Goal: Task Accomplishment & Management: Manage account settings

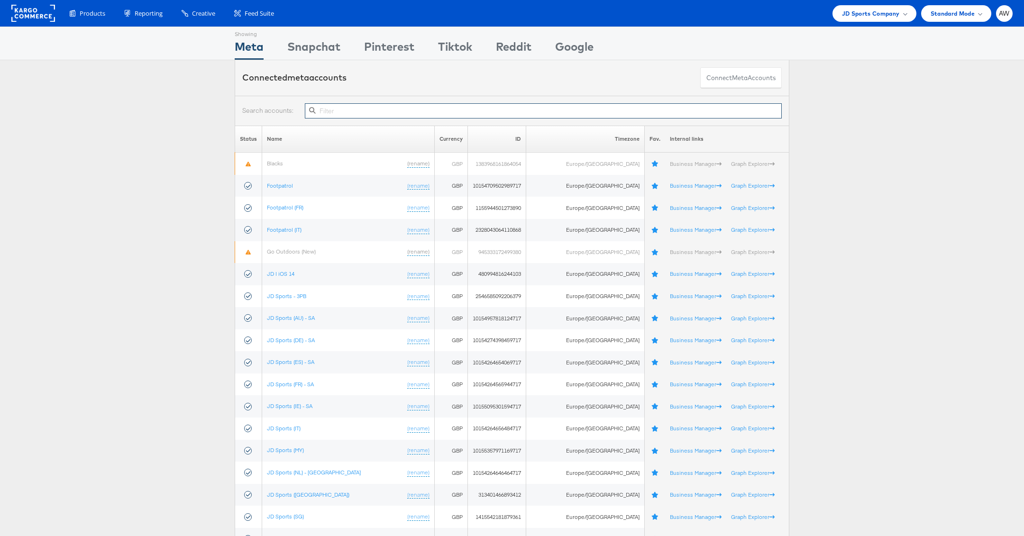
click at [425, 103] on input "text" at bounding box center [543, 110] width 477 height 15
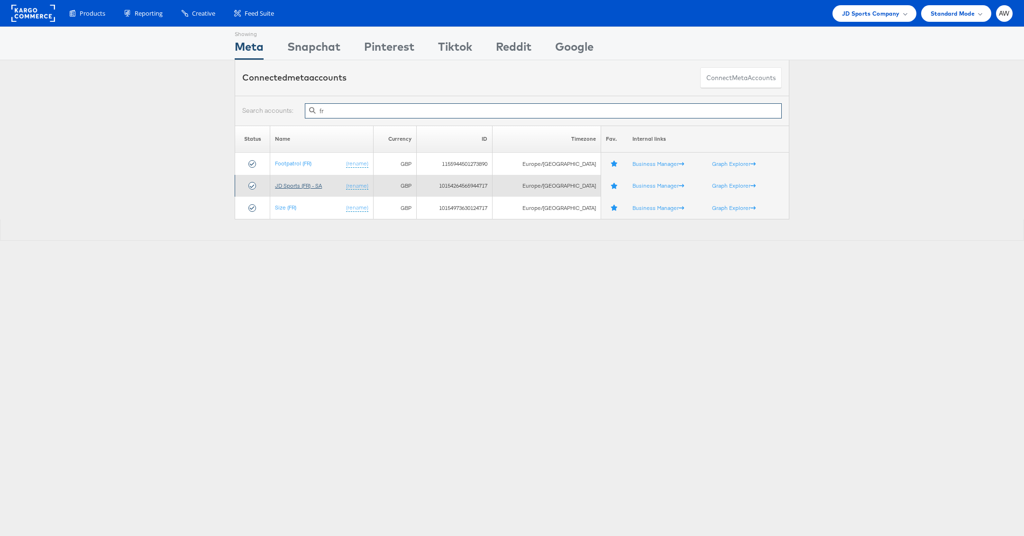
type input "fr"
click at [304, 186] on link "JD Sports (FR) - SA" at bounding box center [298, 185] width 47 height 7
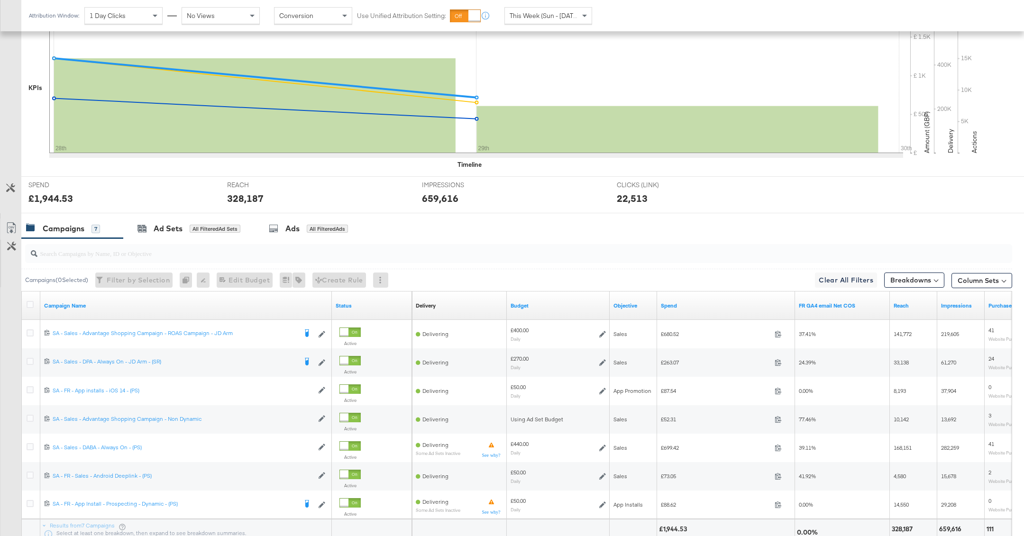
scroll to position [237, 0]
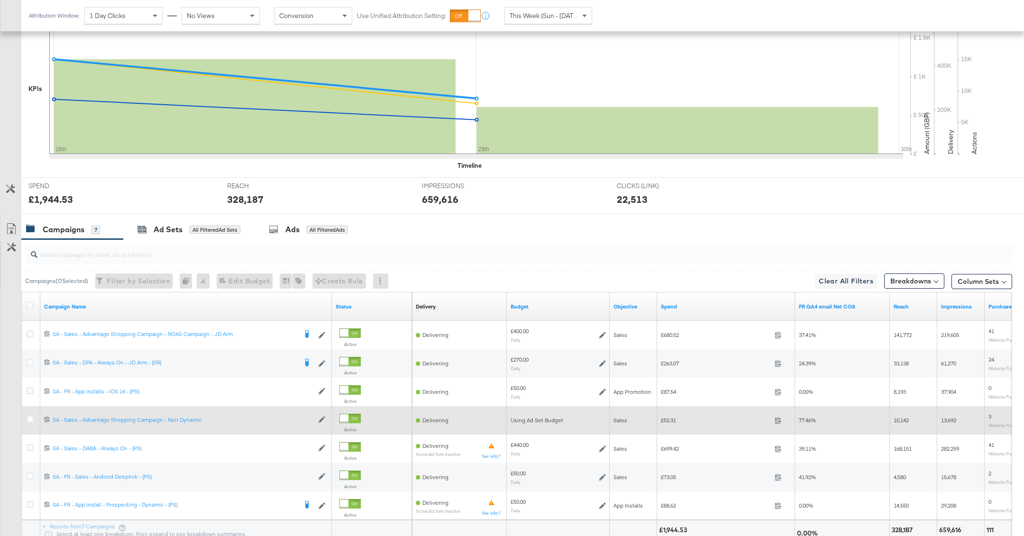
click at [29, 421] on div at bounding box center [32, 420] width 10 height 9
click at [29, 413] on div at bounding box center [32, 420] width 18 height 17
click at [28, 420] on icon at bounding box center [30, 419] width 7 height 7
click at [0, 0] on input "checkbox" at bounding box center [0, 0] width 0 height 0
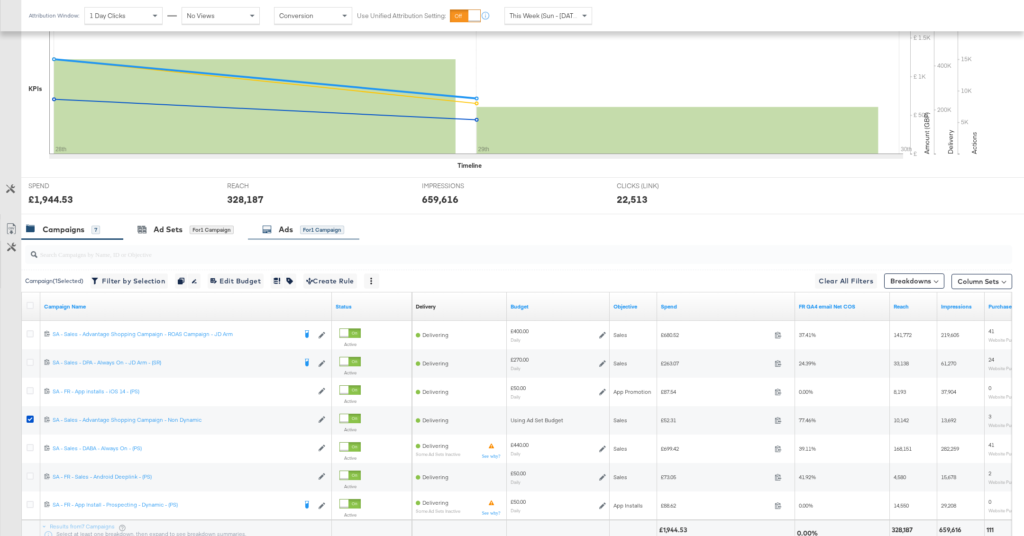
click at [301, 230] on div "for 1 Campaign" at bounding box center [322, 230] width 44 height 9
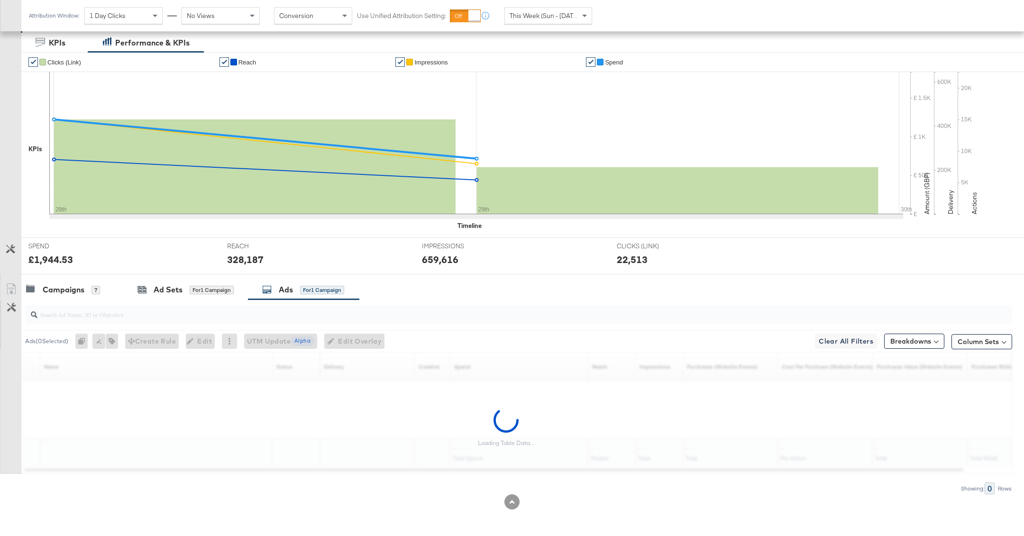
scroll to position [175, 0]
click at [255, 312] on input "search" at bounding box center [479, 312] width 884 height 18
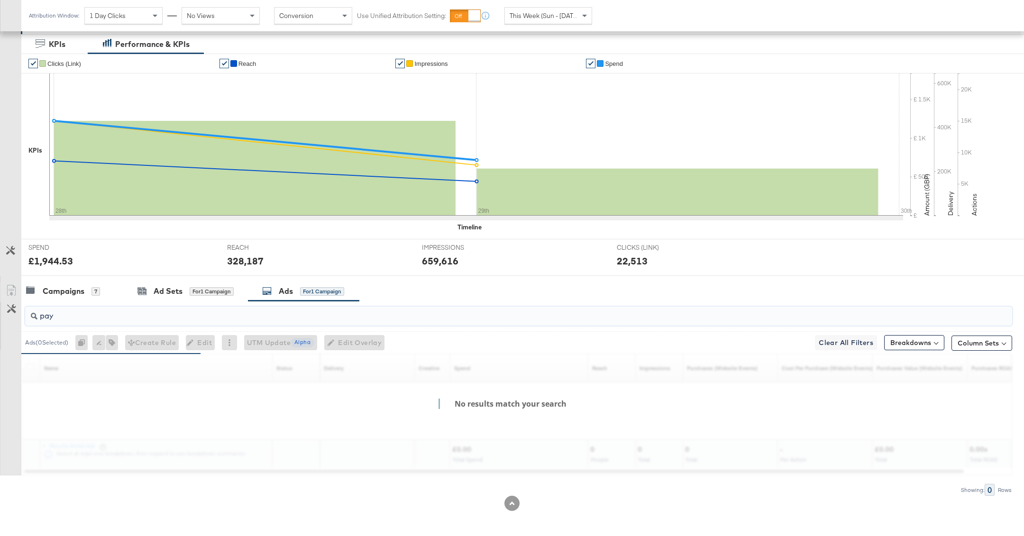
scroll to position [147, 0]
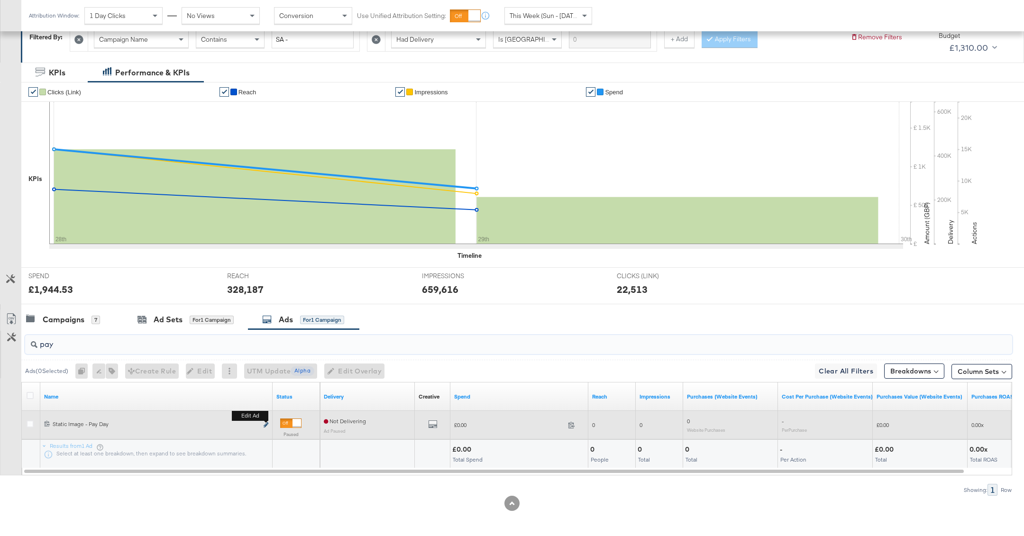
type input "pay"
click at [267, 424] on icon "link" at bounding box center [266, 425] width 5 height 5
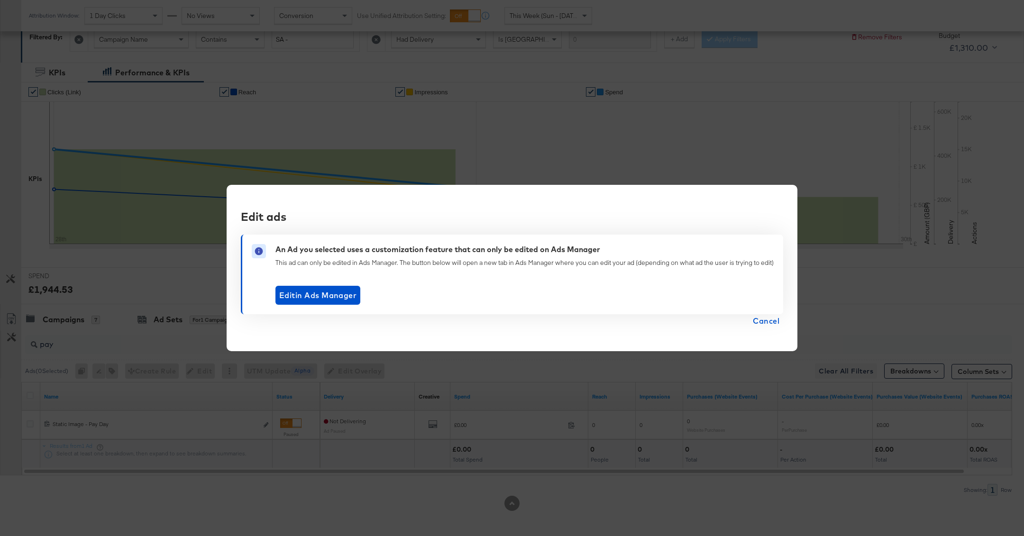
click at [765, 320] on span "Cancel" at bounding box center [766, 320] width 27 height 13
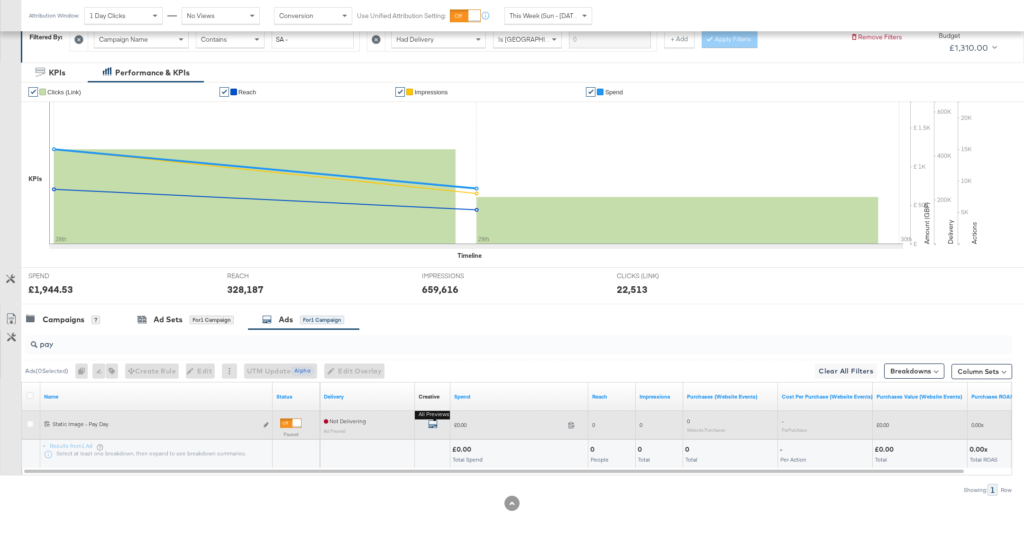
click at [433, 426] on icon "default" at bounding box center [432, 424] width 9 height 9
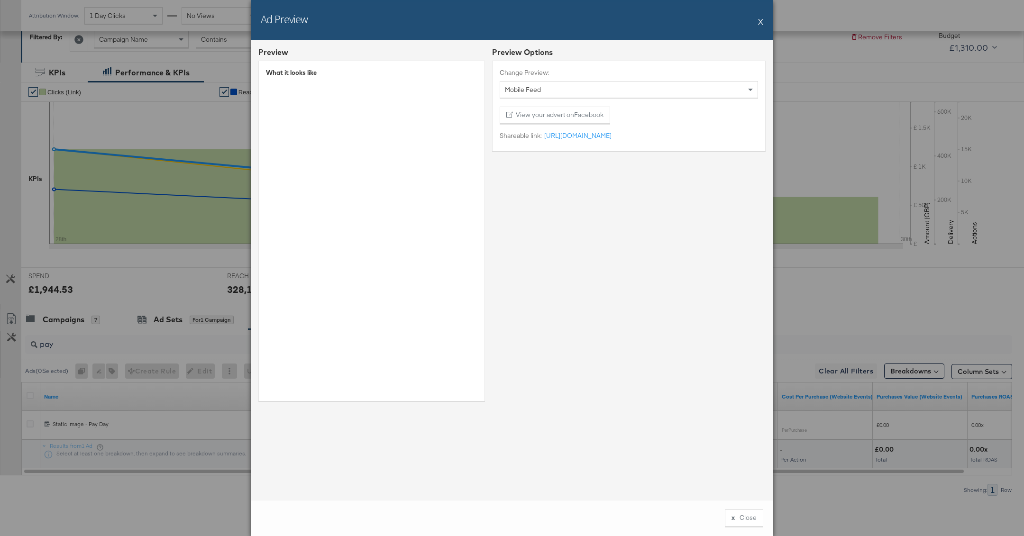
click at [557, 217] on div "Preview Options Change Preview: Mobile Feed View your advert on Facebook Sharea…" at bounding box center [629, 227] width 274 height 361
click at [760, 20] on button "X" at bounding box center [760, 21] width 5 height 19
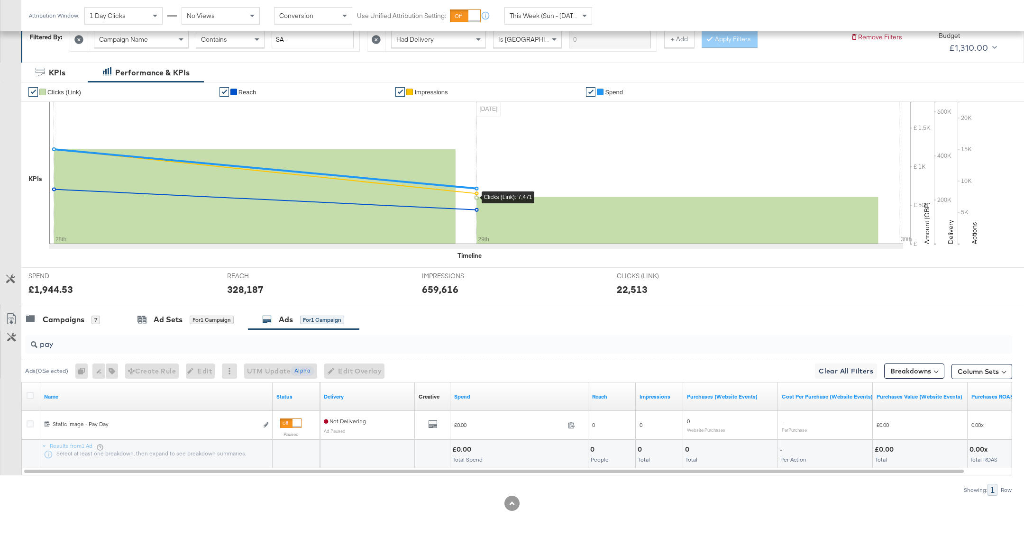
scroll to position [0, 0]
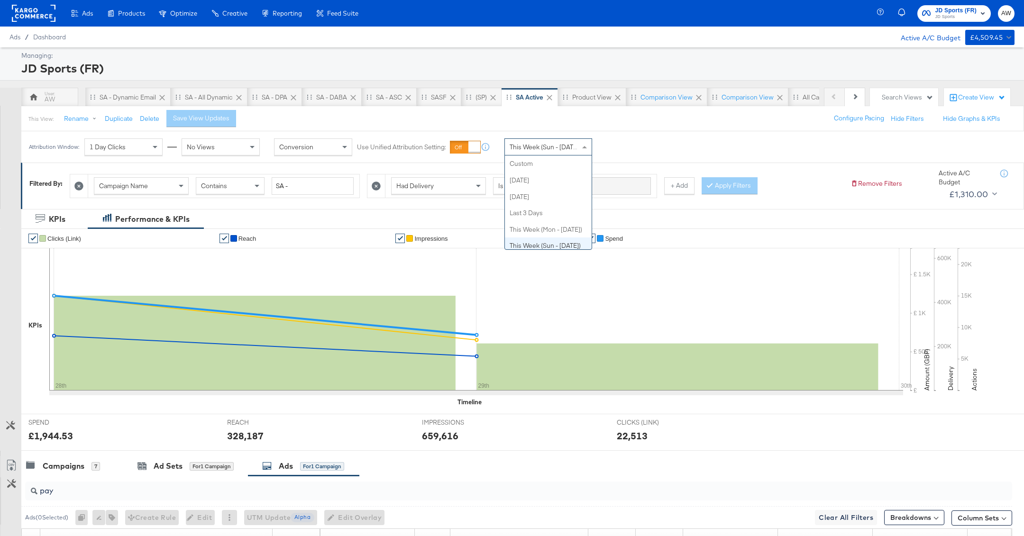
click at [562, 154] on div "This Week (Sun - [DATE])" at bounding box center [548, 147] width 87 height 16
click at [607, 152] on div "Start: Sep 29th 2025 to End: Sep 29th 2025" at bounding box center [625, 148] width 48 height 14
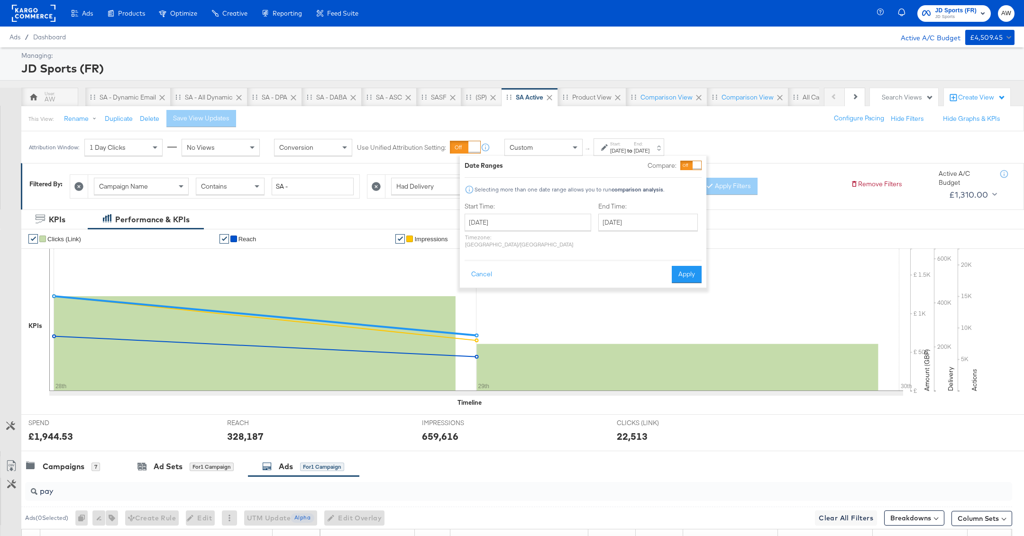
click at [504, 231] on div "September 29th 2025 ‹ September 2025 › Su Mo Tu We Th Fr Sa 31 1 2 3 4 5 6 7 8 …" at bounding box center [528, 231] width 127 height 34
click at [500, 223] on input "September 29th 2025" at bounding box center [528, 222] width 127 height 17
click at [504, 238] on th "September 2025" at bounding box center [524, 242] width 81 height 16
click at [527, 248] on th "2025" at bounding box center [524, 242] width 94 height 16
click at [515, 283] on td "2024" at bounding box center [510, 287] width 28 height 24
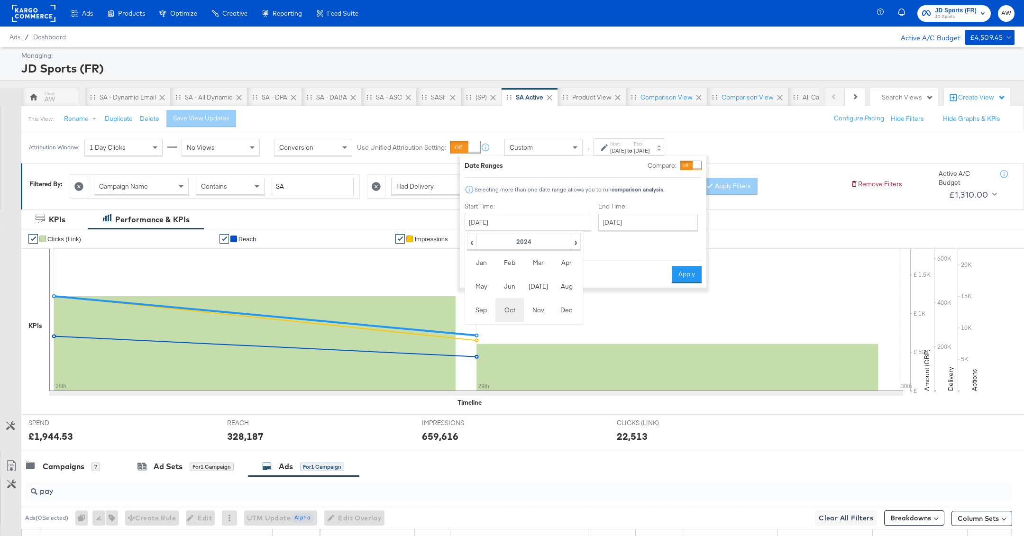
click at [508, 314] on td "Oct" at bounding box center [510, 310] width 28 height 24
click at [508, 271] on td "1" at bounding box center [508, 270] width 16 height 13
type input "October 1st 2024"
click at [644, 221] on input "September 29th 2025" at bounding box center [645, 222] width 100 height 17
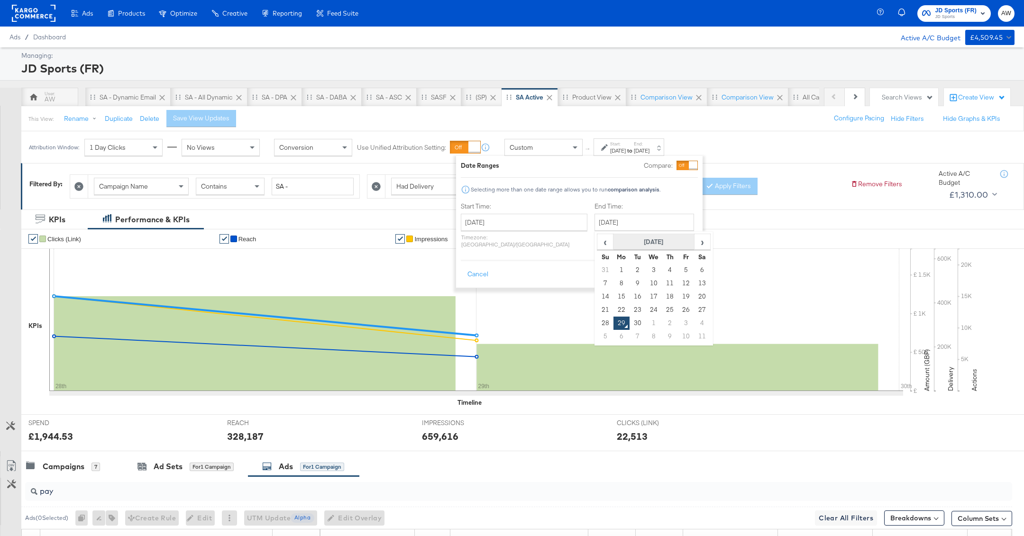
click at [625, 238] on th "September 2025" at bounding box center [654, 242] width 81 height 16
click at [625, 238] on th "2025" at bounding box center [654, 242] width 94 height 16
click at [626, 288] on td "2024" at bounding box center [640, 287] width 28 height 24
click at [626, 310] on td "Oct" at bounding box center [640, 310] width 28 height 24
click at [694, 270] on td "5" at bounding box center [702, 270] width 16 height 13
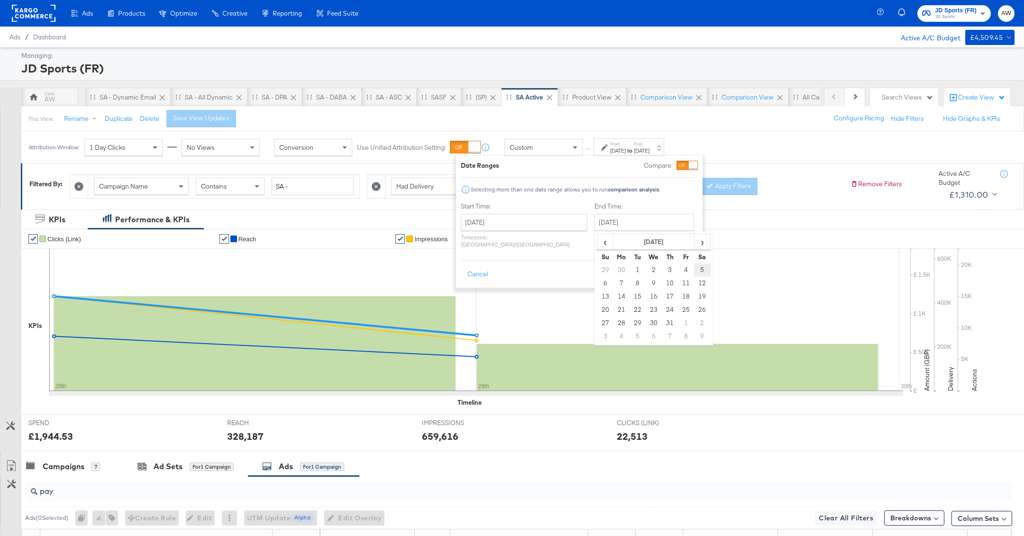
type input "October 5th 2024"
click at [677, 270] on button "Apply" at bounding box center [679, 274] width 30 height 17
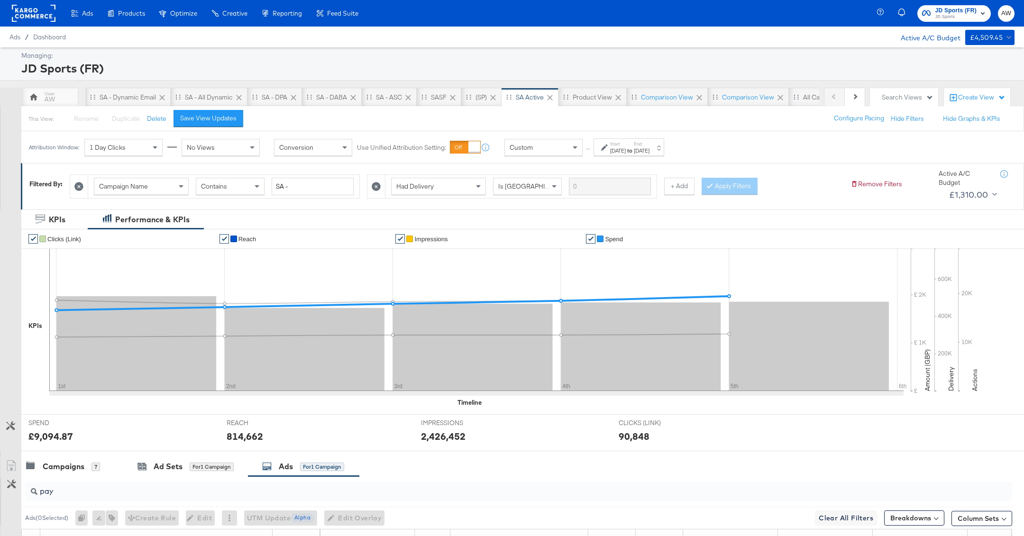
click at [614, 244] on li "✔ Spend" at bounding box center [670, 239] width 169 height 19
click at [611, 240] on span "Spend" at bounding box center [614, 239] width 18 height 7
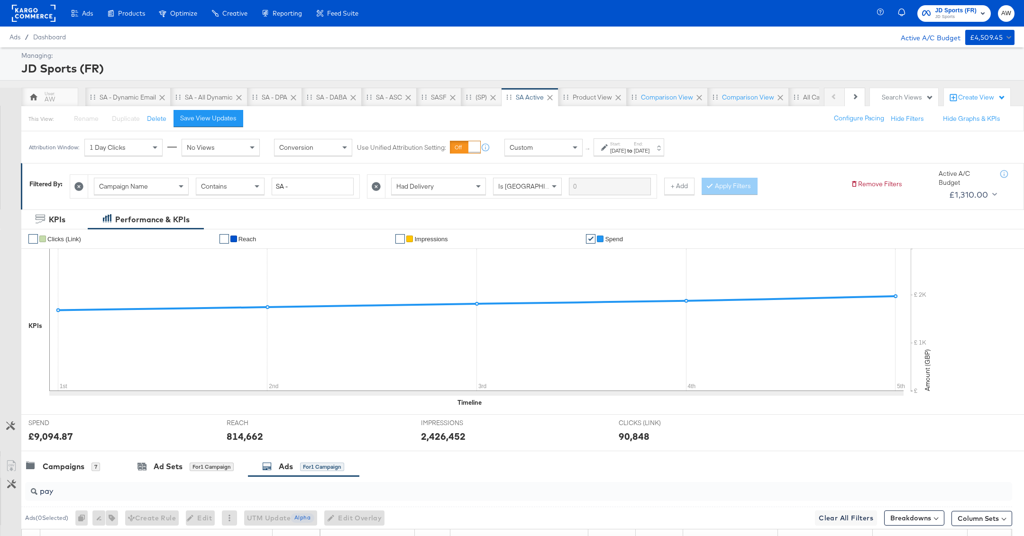
click at [650, 152] on div "Oct 5th 2024" at bounding box center [642, 151] width 16 height 8
click at [636, 206] on label "End Time:" at bounding box center [642, 206] width 103 height 9
click at [636, 223] on input "October 5th 2024" at bounding box center [641, 222] width 100 height 17
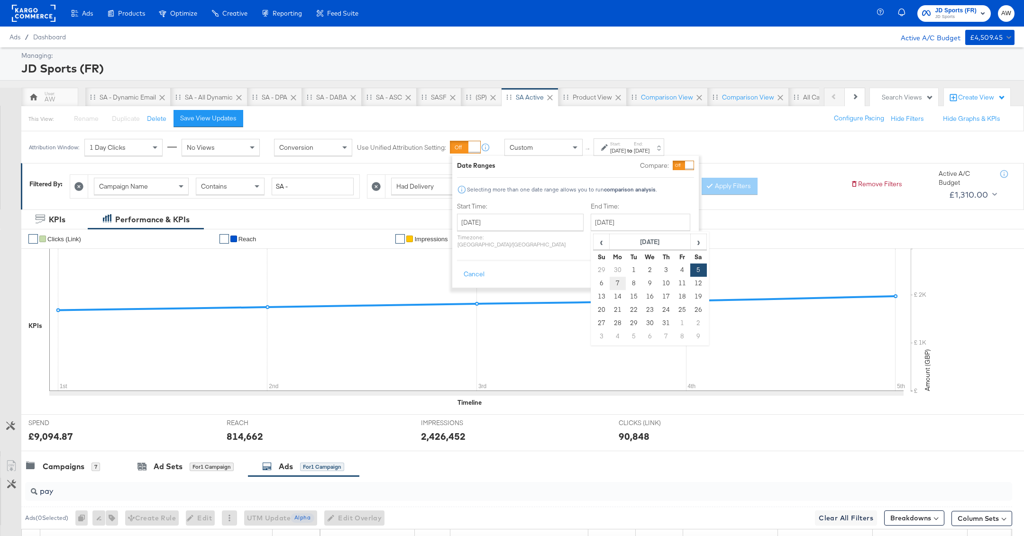
click at [610, 280] on td "7" at bounding box center [618, 283] width 16 height 13
type input "October 7th 2024"
click at [685, 266] on button "Apply" at bounding box center [679, 274] width 30 height 17
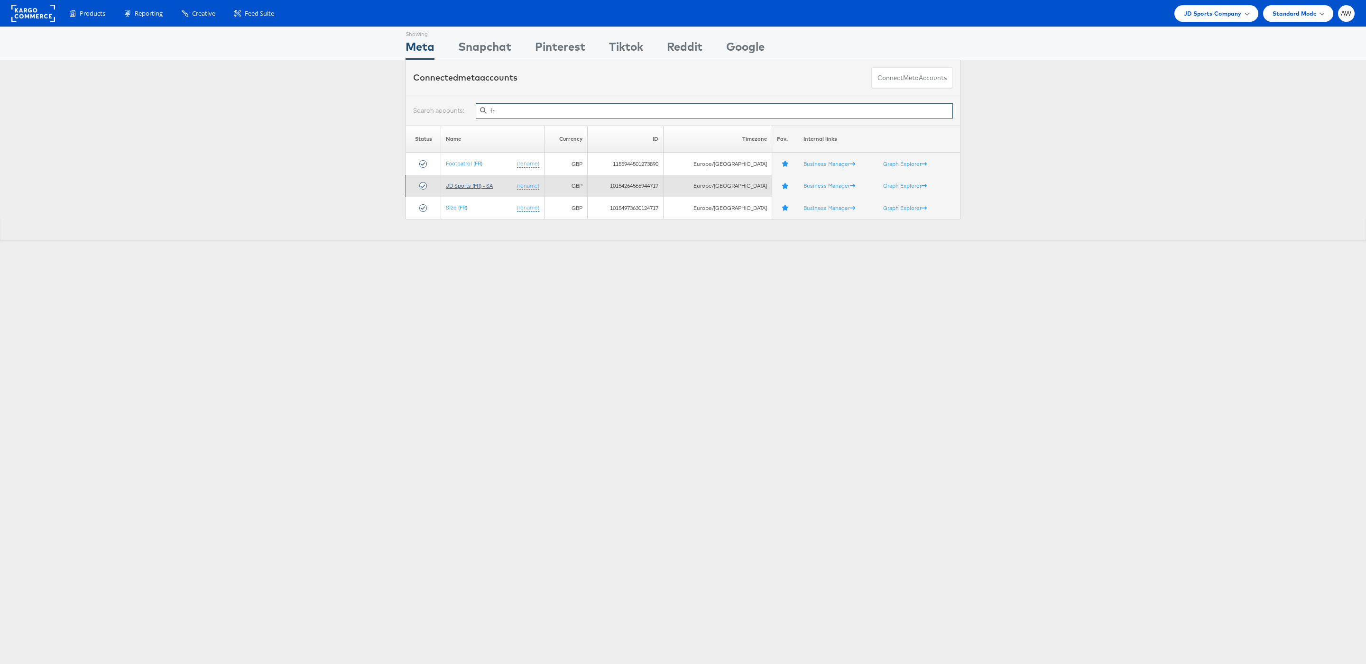
type input "fr"
click at [460, 187] on link "JD Sports (FR) - SA" at bounding box center [469, 185] width 47 height 7
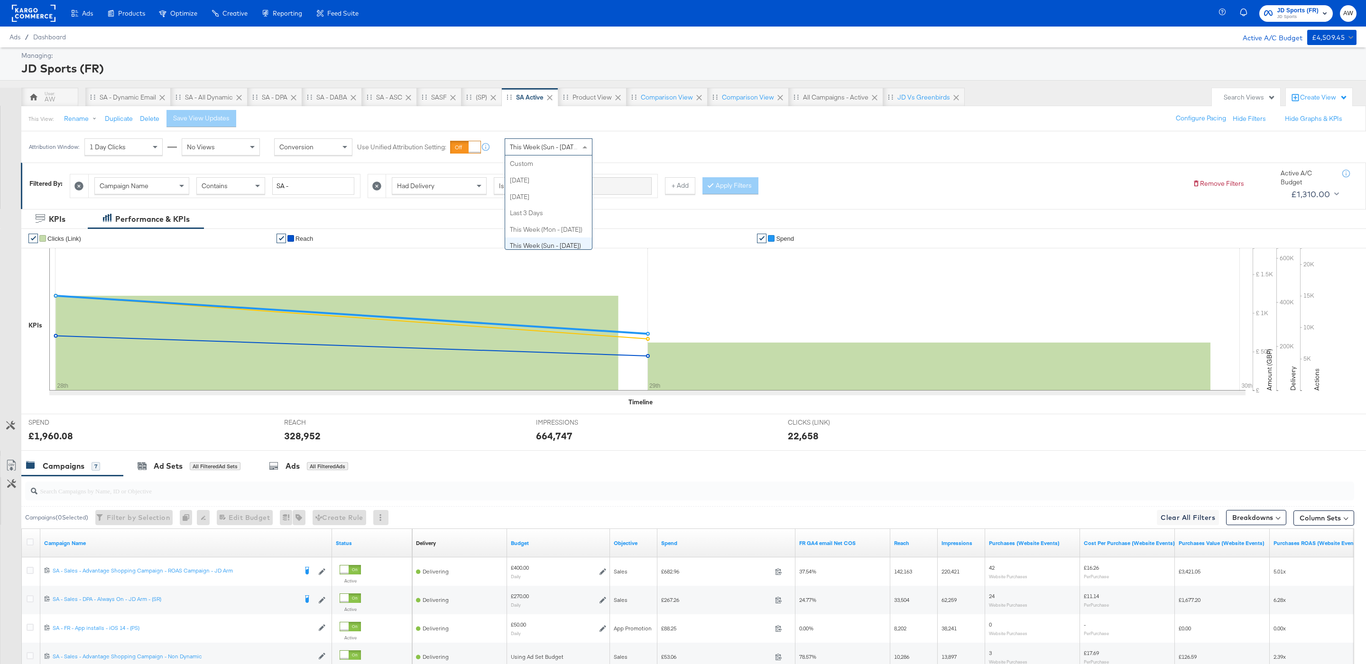
click at [554, 155] on div "This Week (Sun - [DATE])" at bounding box center [548, 147] width 87 height 16
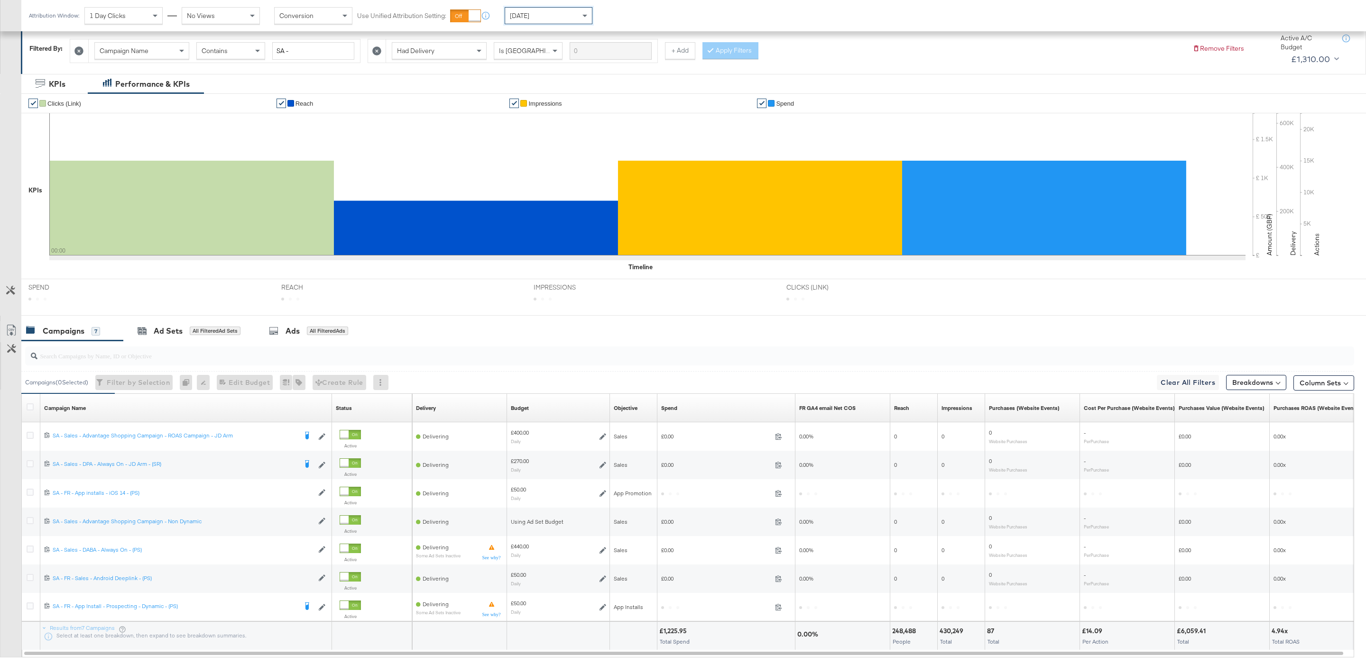
scroll to position [194, 0]
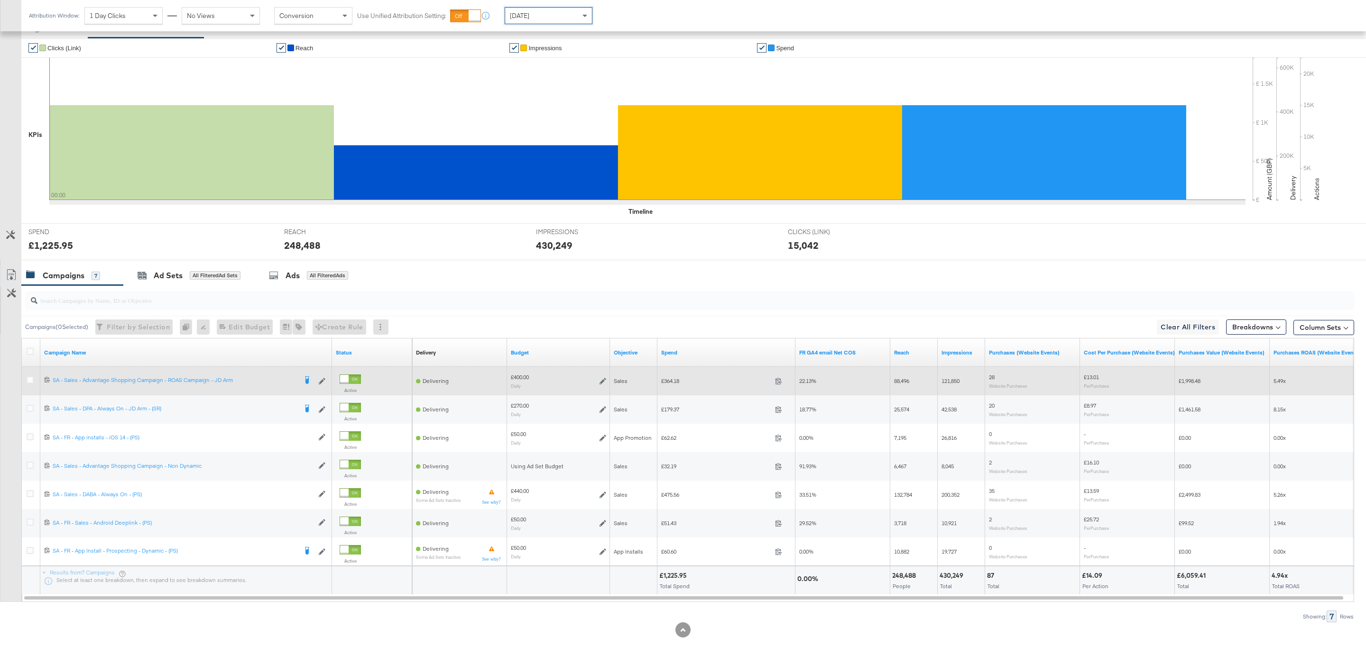
click at [669, 379] on span "£364.18" at bounding box center [716, 381] width 110 height 7
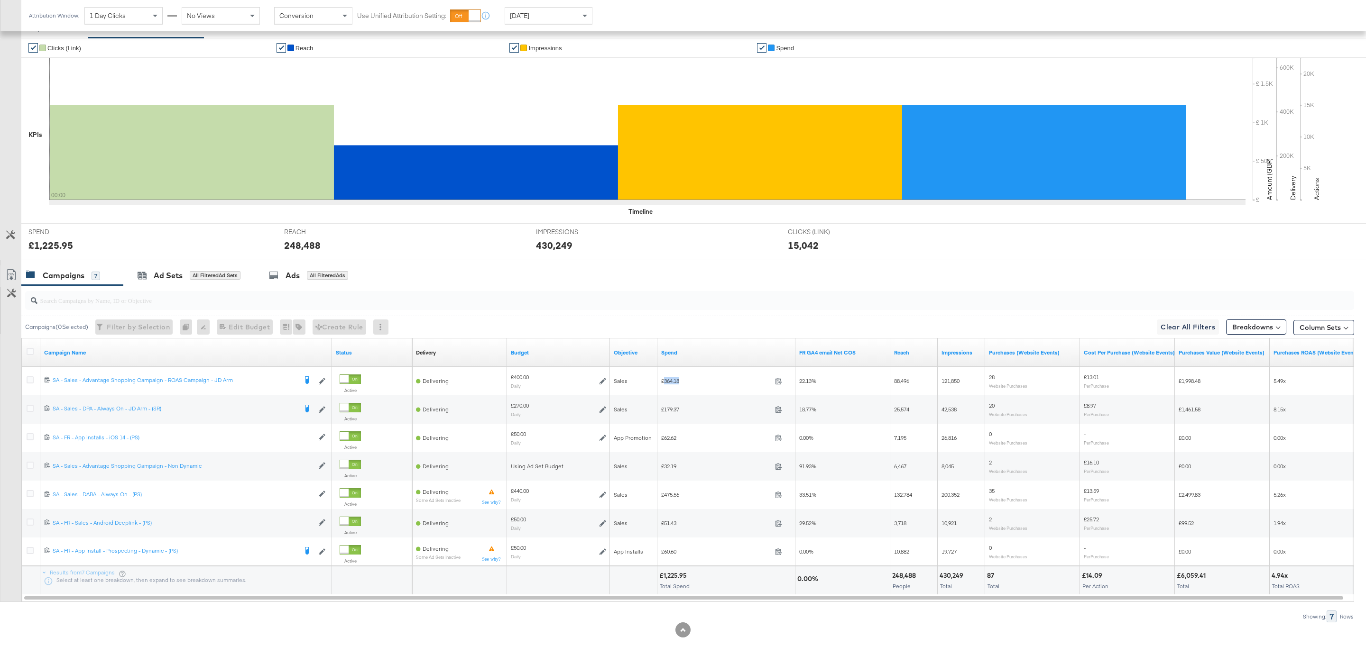
click at [734, 280] on div "Campaigns 7 Ad Sets All Filtered Ad Sets Ads All Filtered Ads" at bounding box center [693, 276] width 1345 height 20
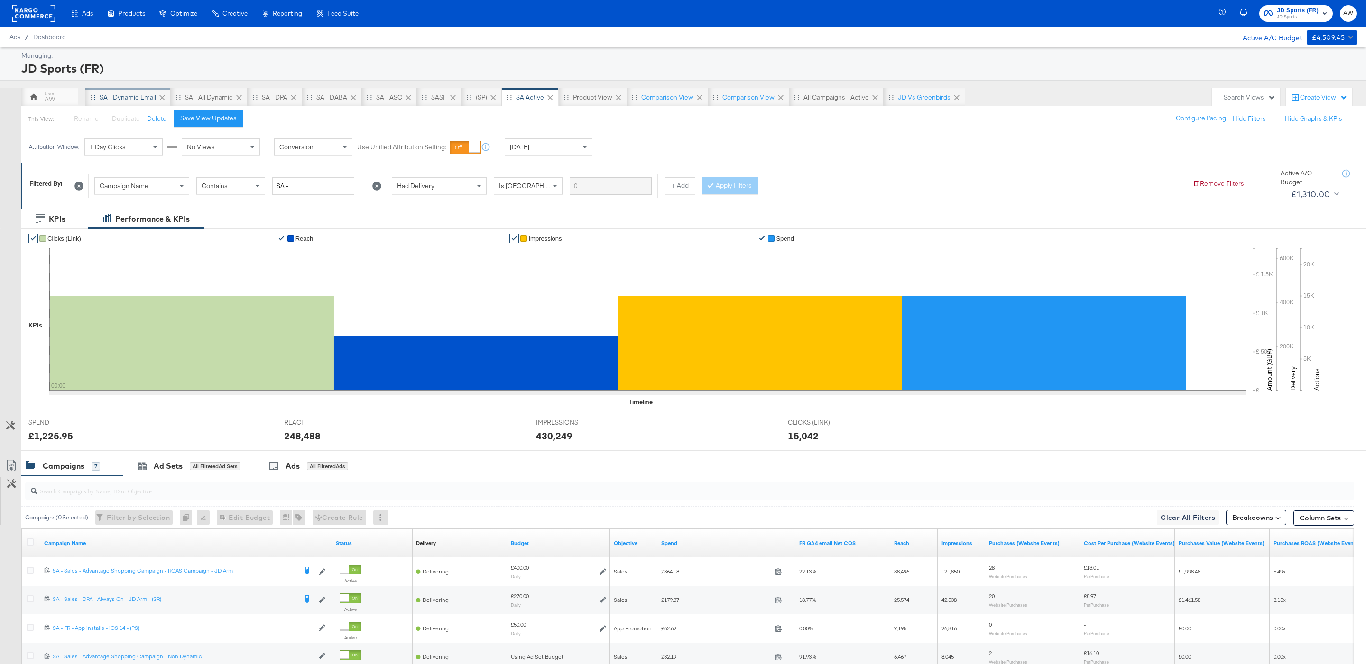
click at [129, 98] on div "SA - Dynamic email" at bounding box center [128, 97] width 56 height 9
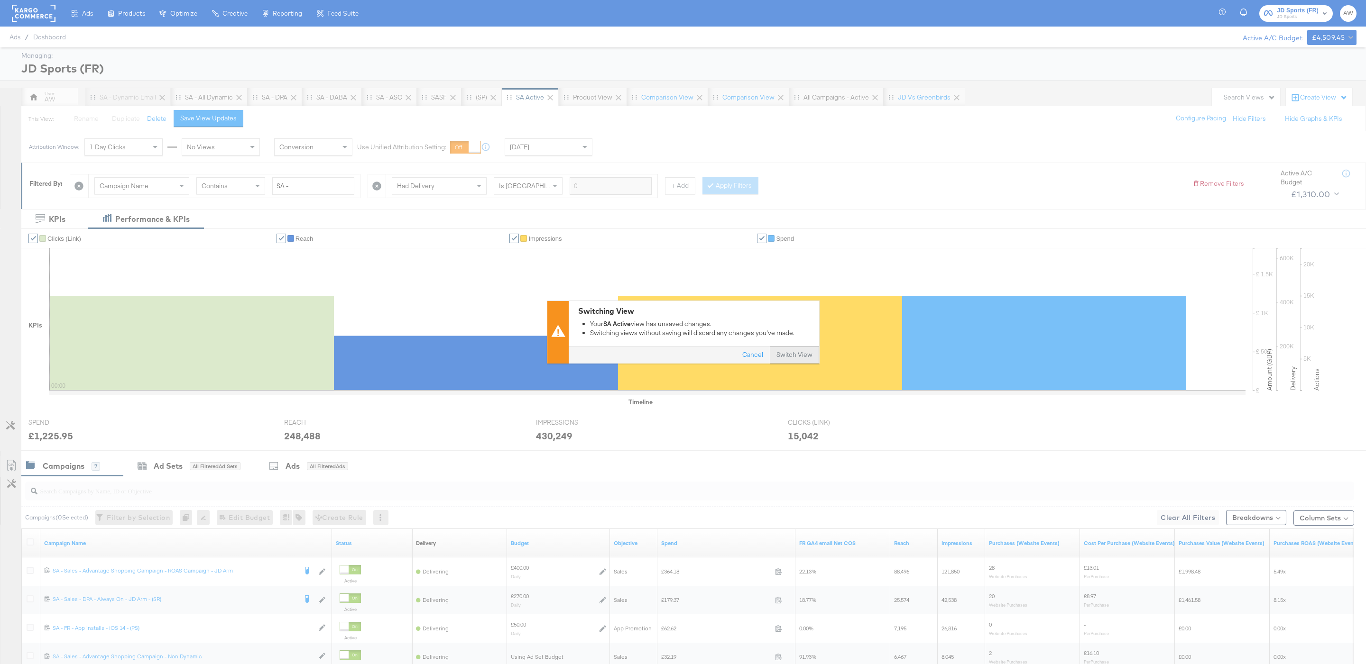
click at [783, 353] on button "Switch View" at bounding box center [794, 355] width 49 height 17
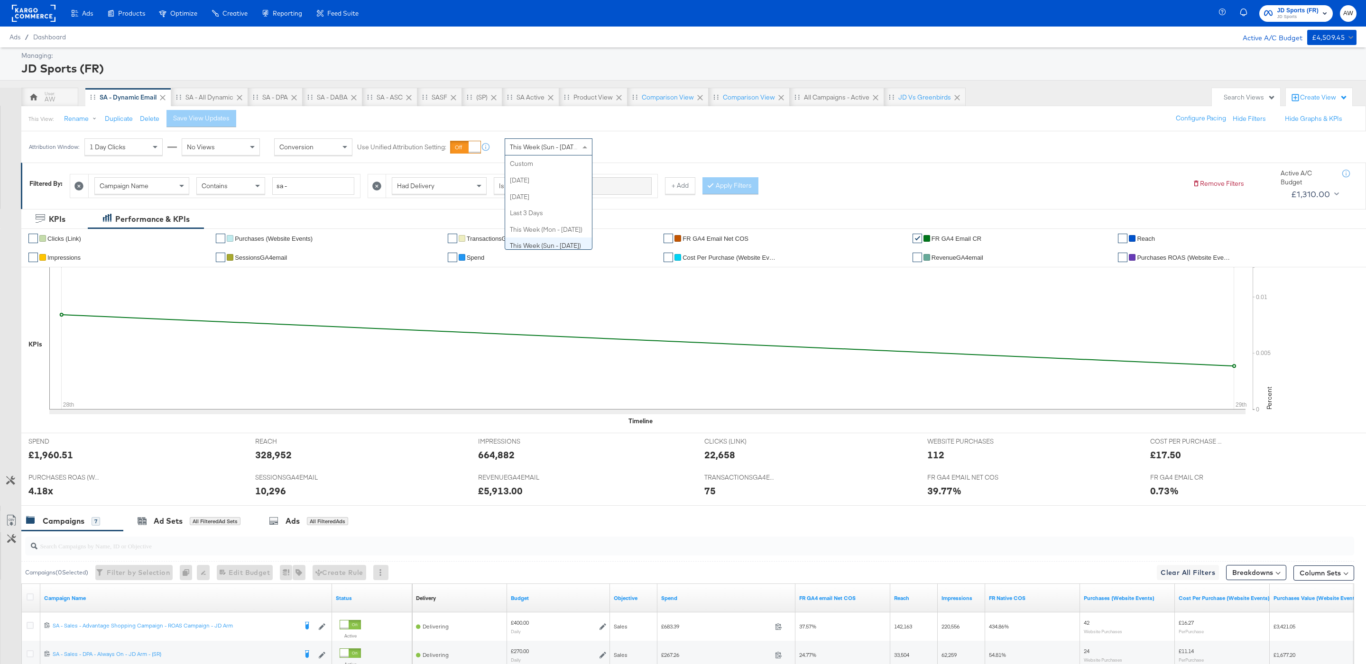
click at [572, 149] on span "This Week (Sun - Today)" at bounding box center [545, 147] width 71 height 9
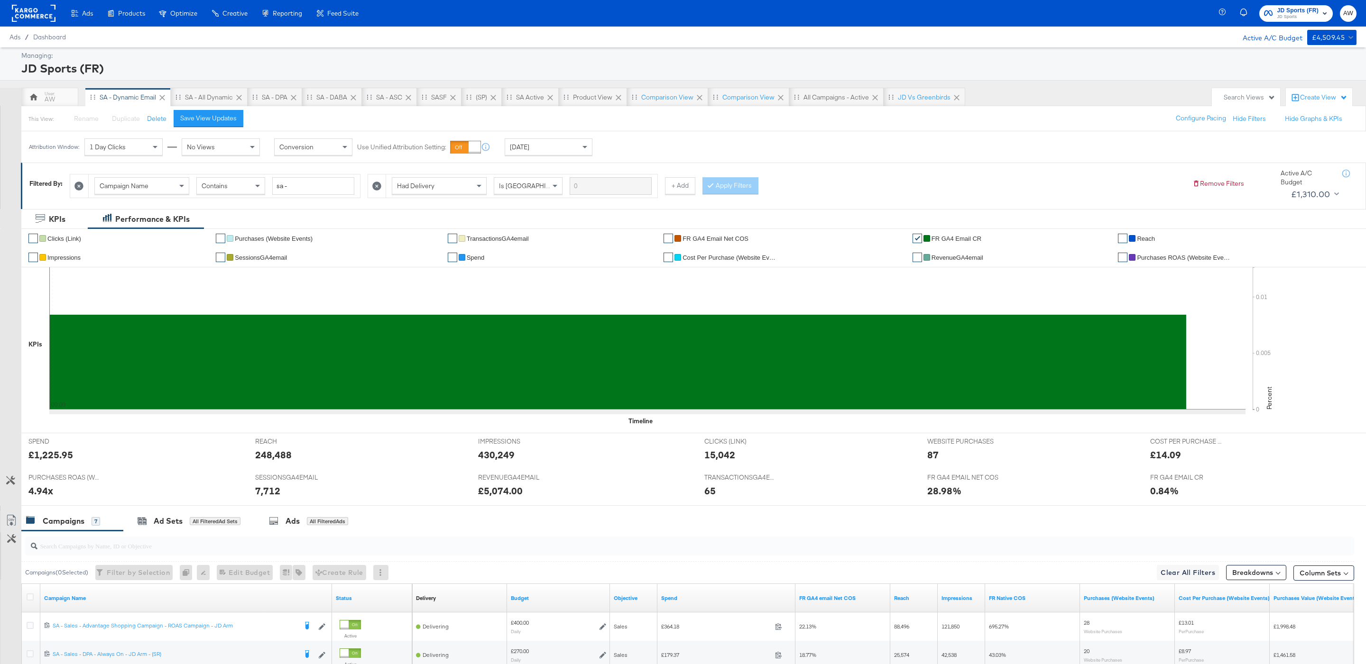
scroll to position [249, 0]
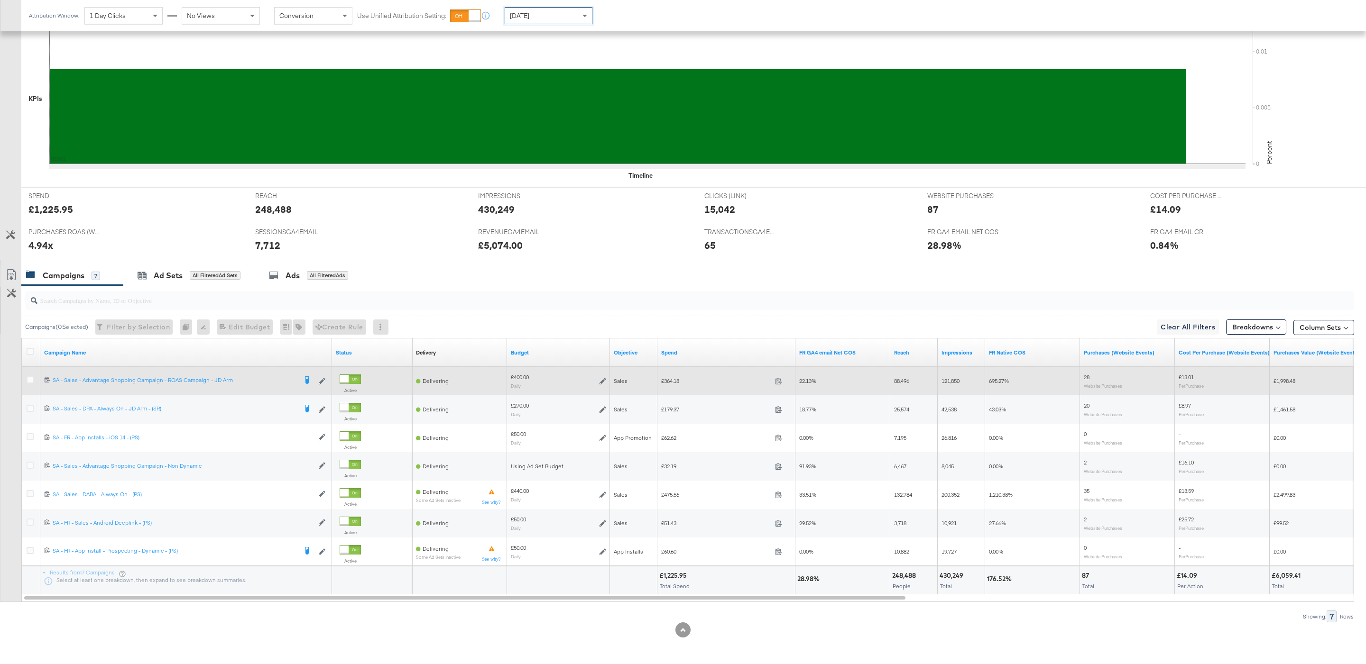
click at [669, 379] on span "£364.18" at bounding box center [716, 381] width 110 height 7
copy span "364.18"
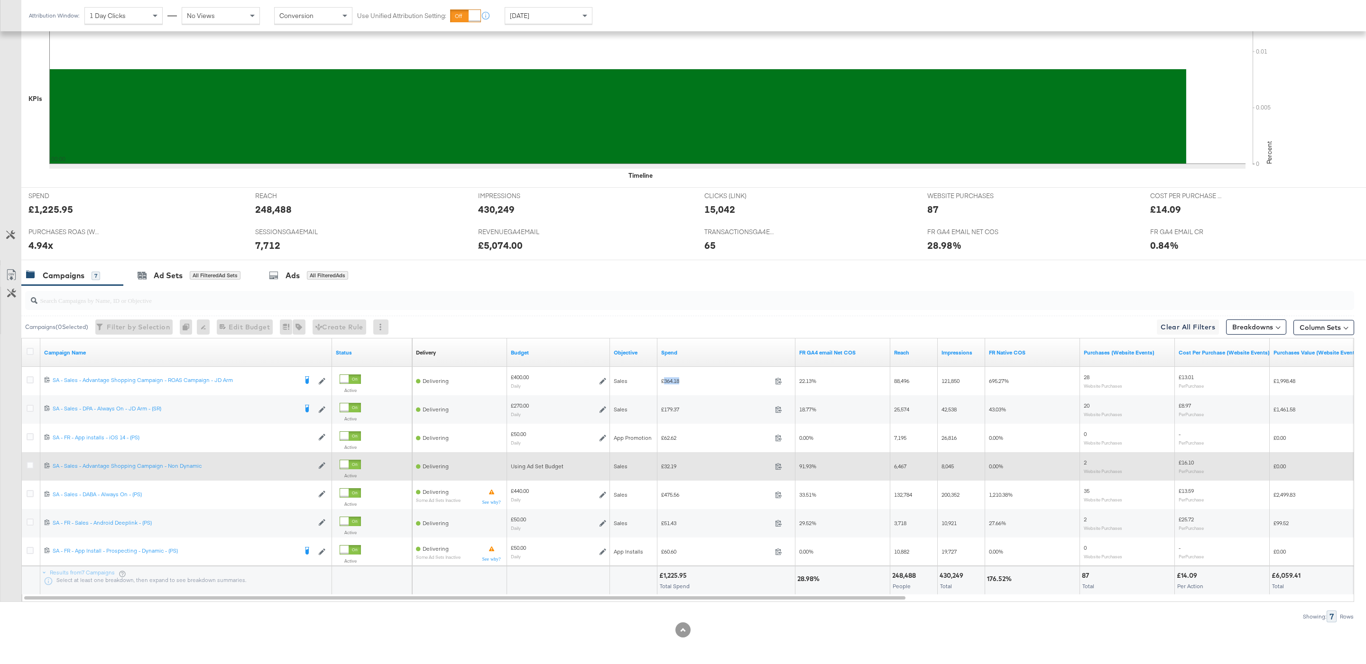
click at [667, 466] on span "£32.19" at bounding box center [716, 466] width 110 height 7
copy span "32.19"
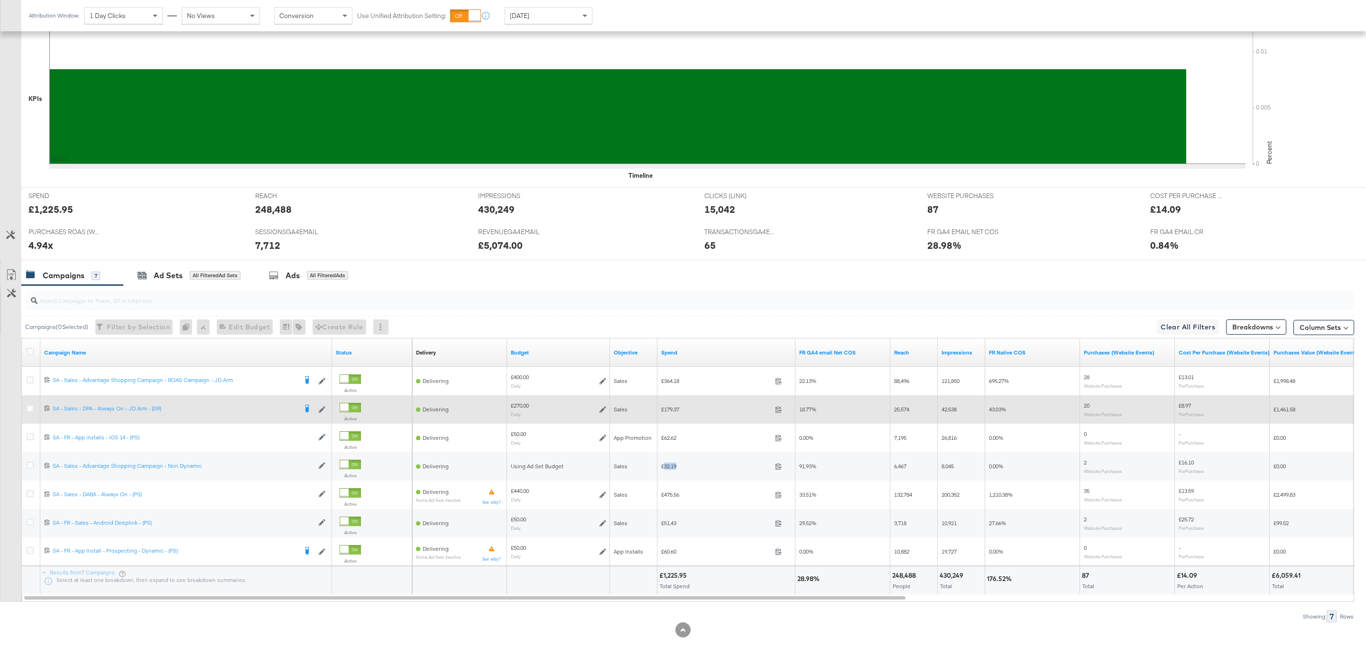
click at [671, 410] on span "£179.37" at bounding box center [716, 409] width 110 height 7
copy span "179.37"
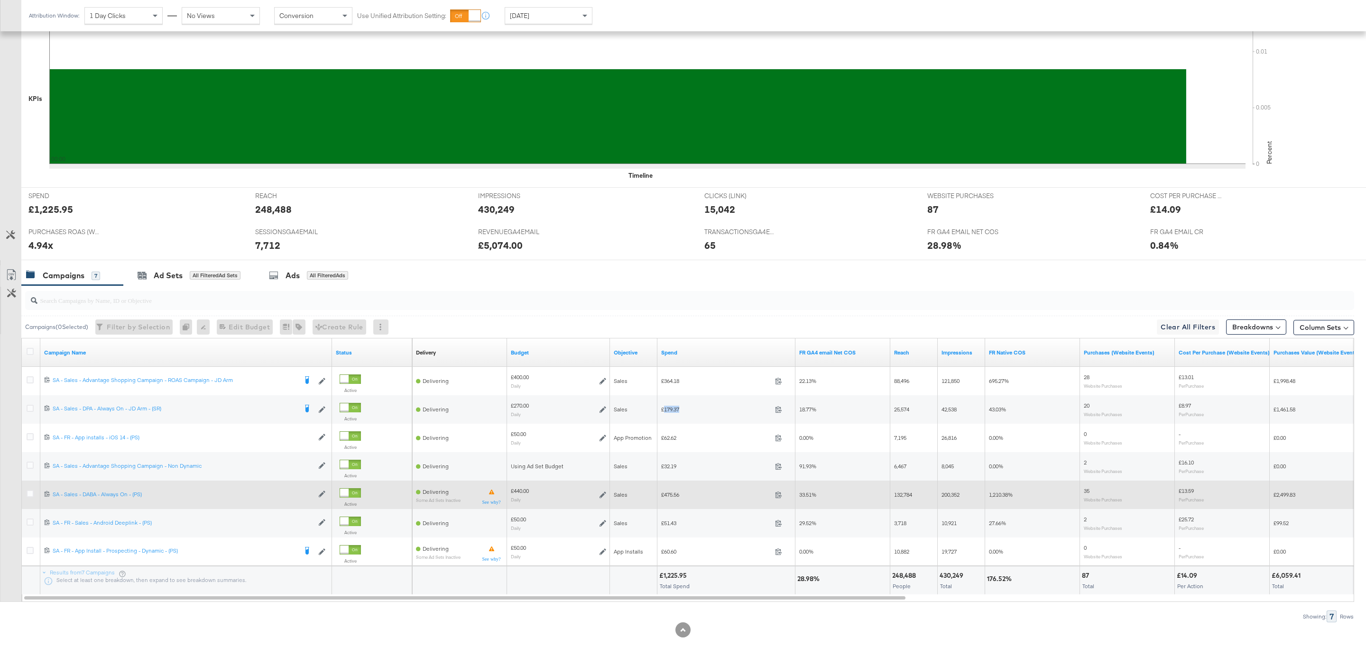
click at [674, 493] on span "£475.56" at bounding box center [716, 494] width 110 height 7
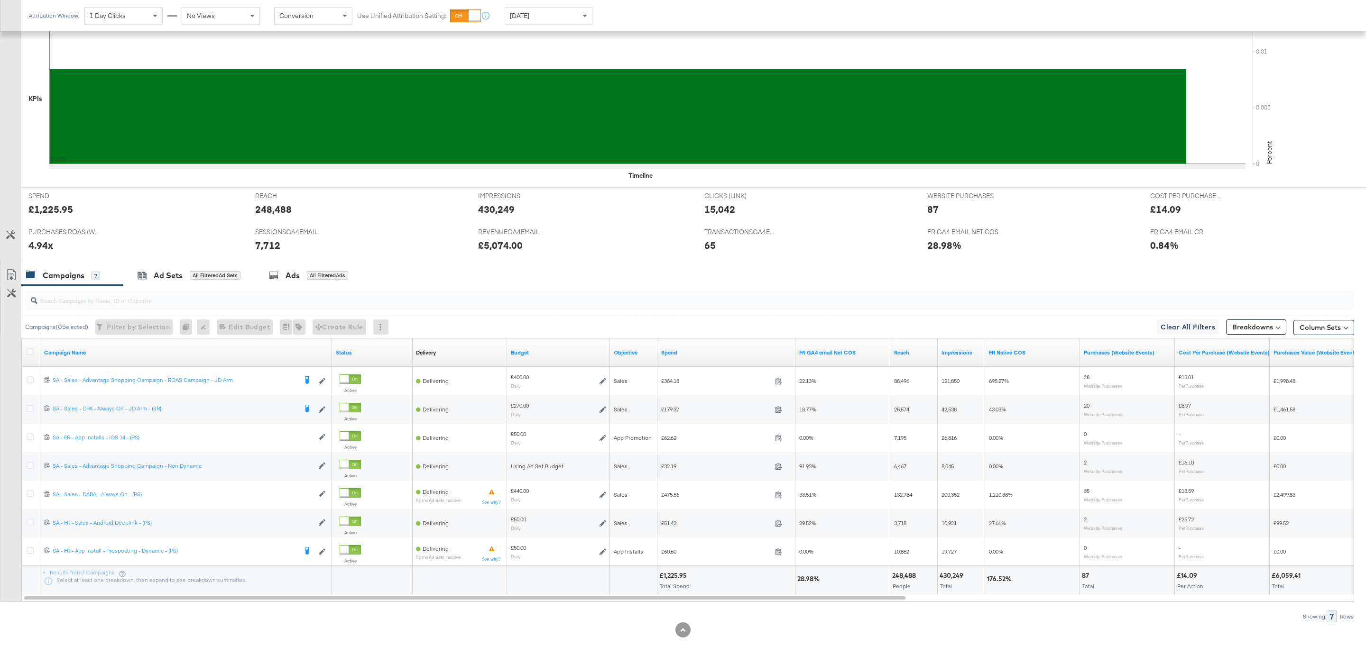
click at [568, 310] on div at bounding box center [689, 300] width 1329 height 23
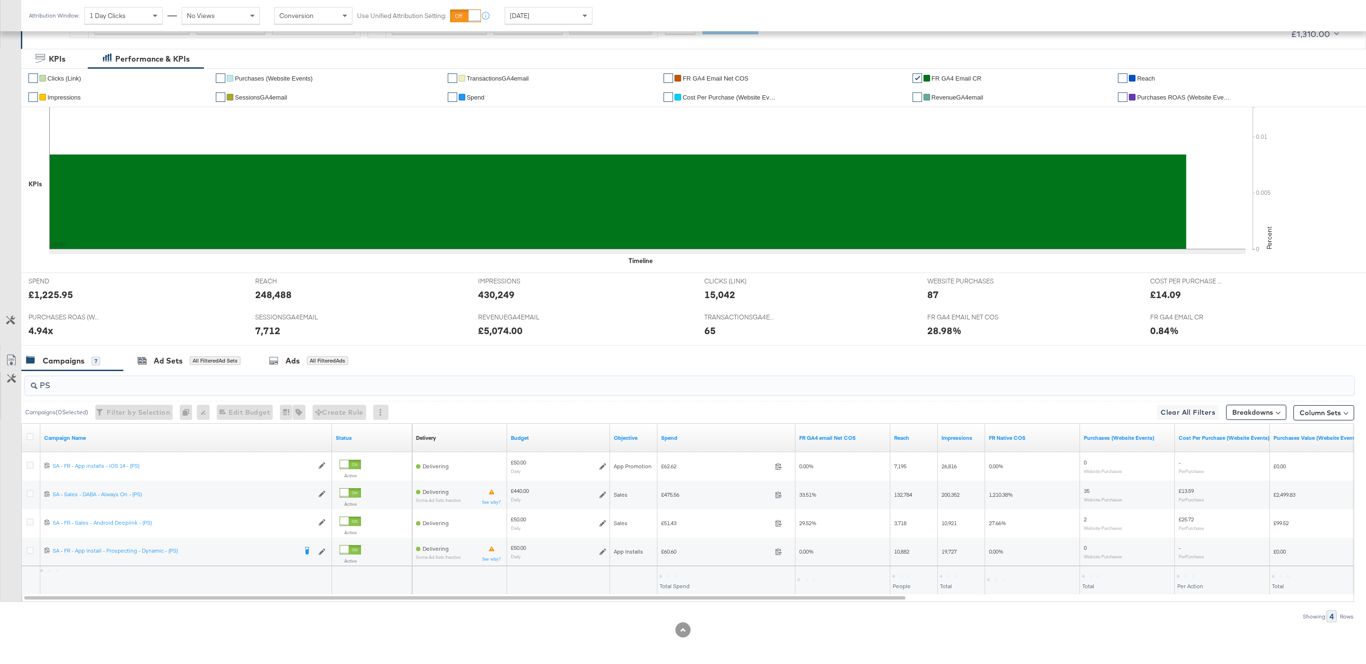
scroll to position [164, 0]
type input "PS"
click at [677, 576] on div "£650.22" at bounding box center [673, 575] width 28 height 9
copy div "650.22"
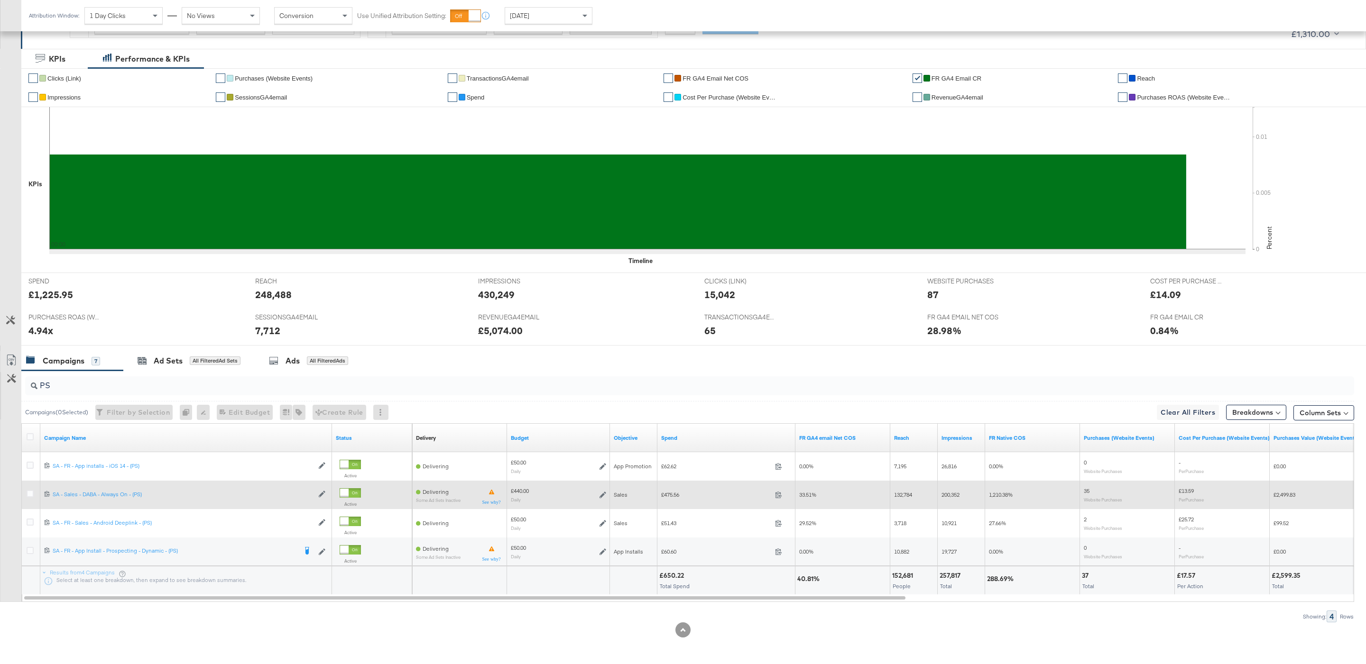
click at [603, 496] on icon at bounding box center [602, 495] width 7 height 7
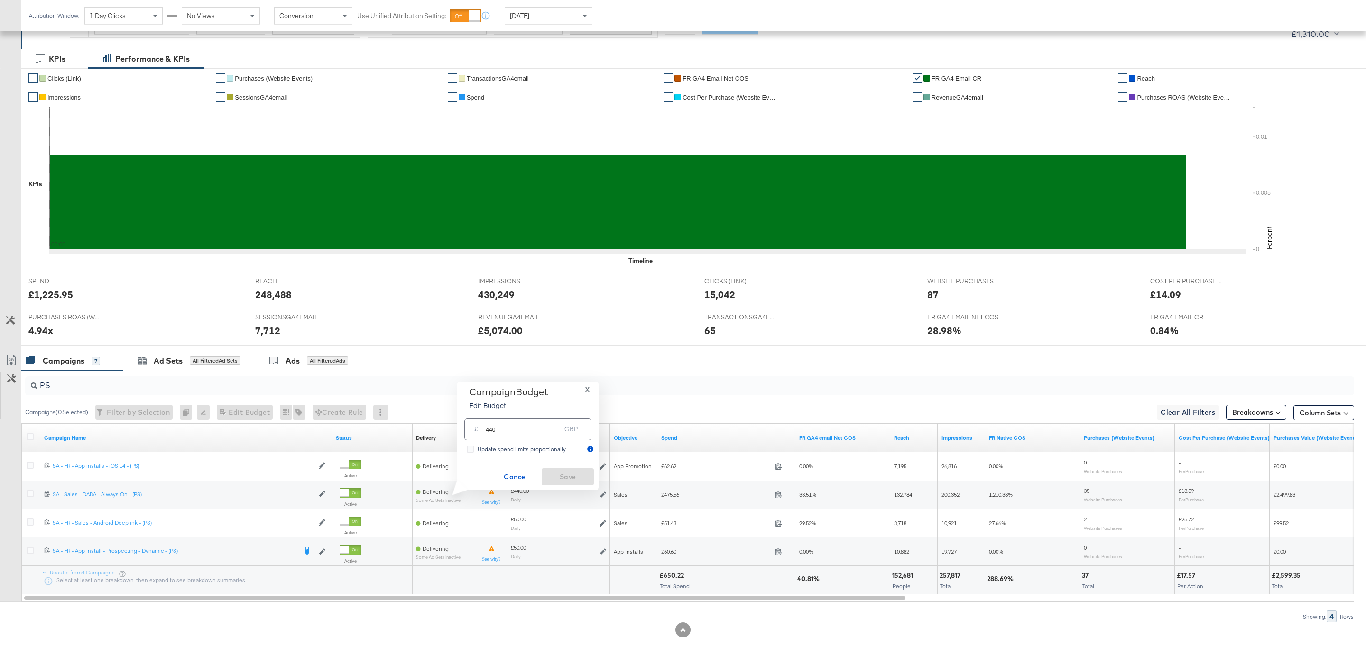
click at [536, 437] on div "£ 440 GBP" at bounding box center [527, 429] width 127 height 21
click at [527, 429] on input "440" at bounding box center [523, 425] width 75 height 20
type input "530"
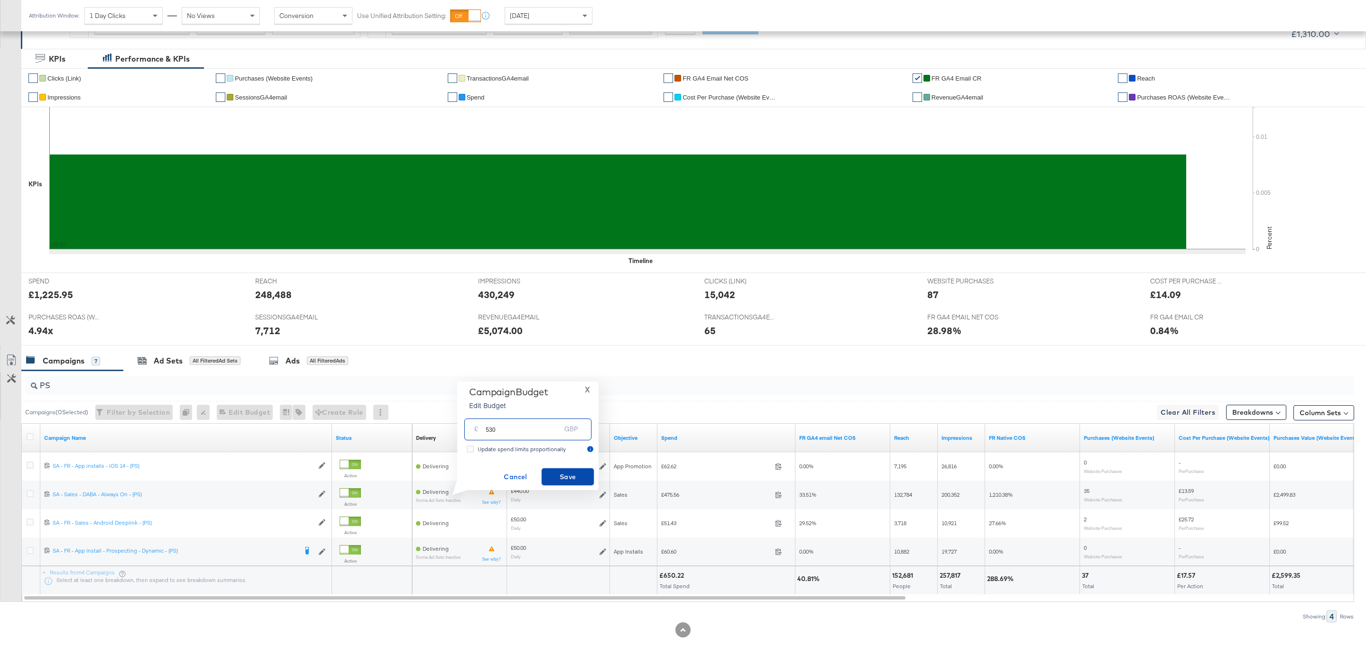
click at [570, 469] on button "Save" at bounding box center [568, 477] width 52 height 17
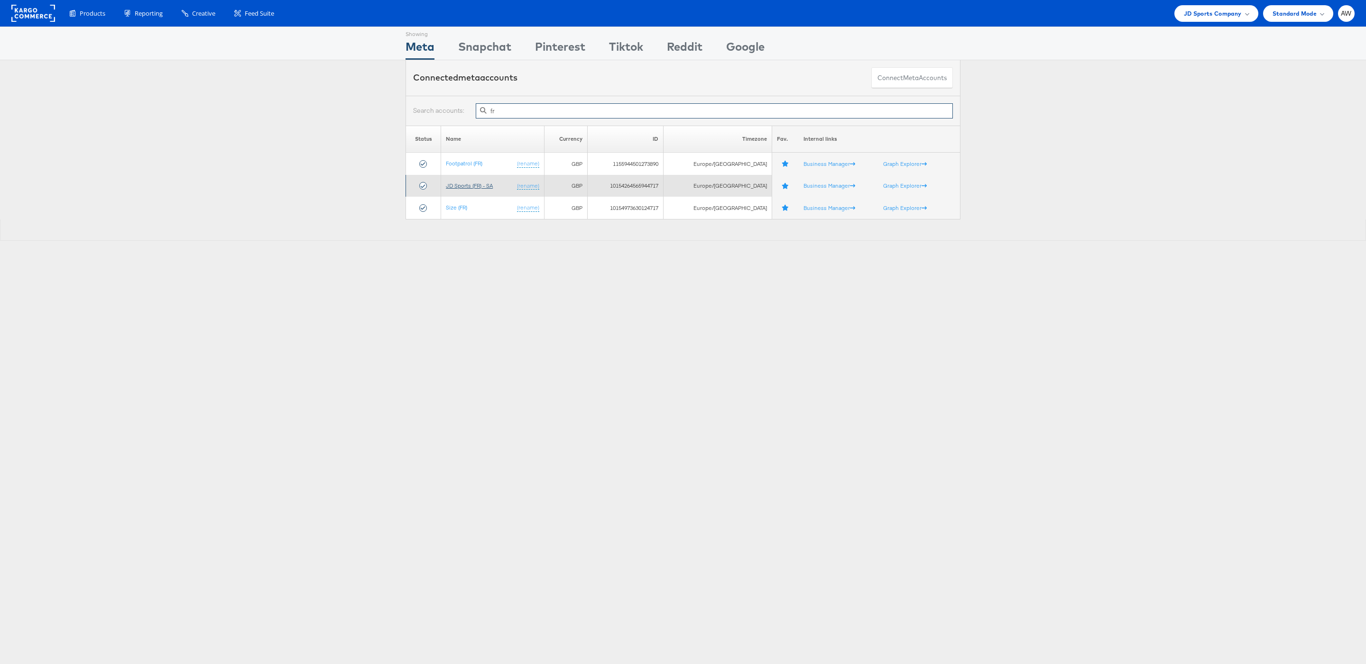
type input "fr"
click at [483, 185] on link "JD Sports (FR) - SA" at bounding box center [469, 185] width 47 height 7
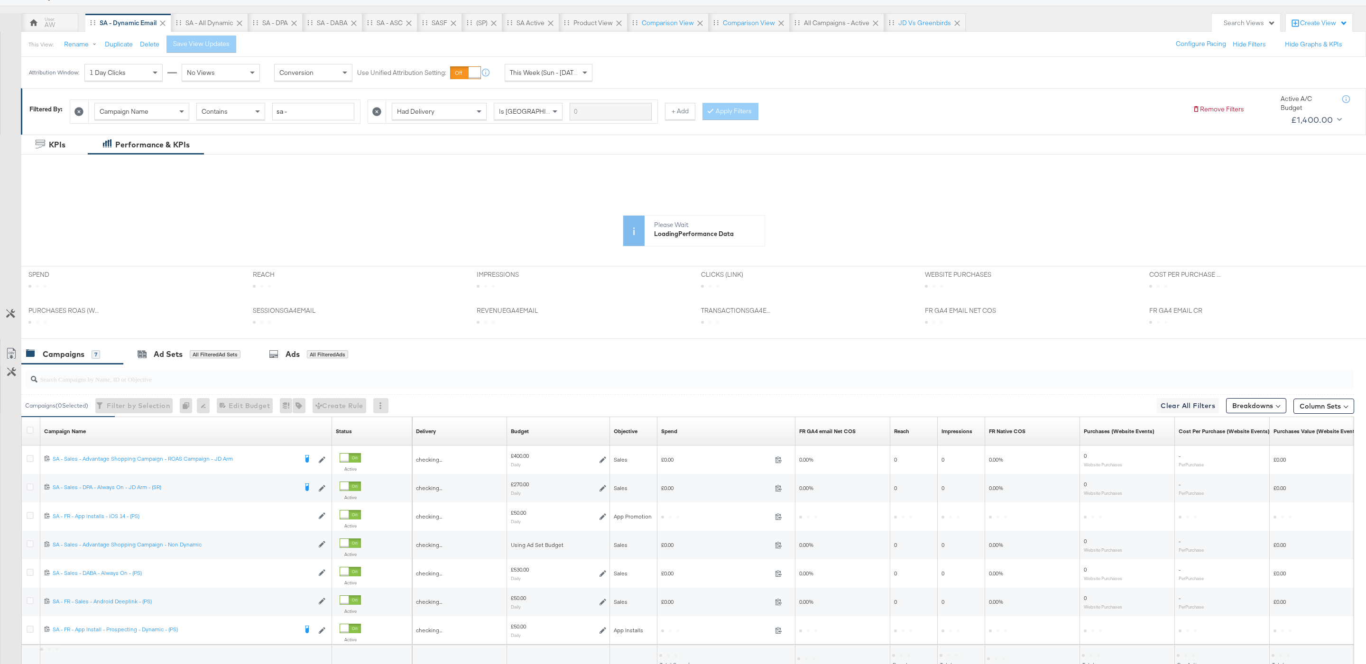
scroll to position [101, 0]
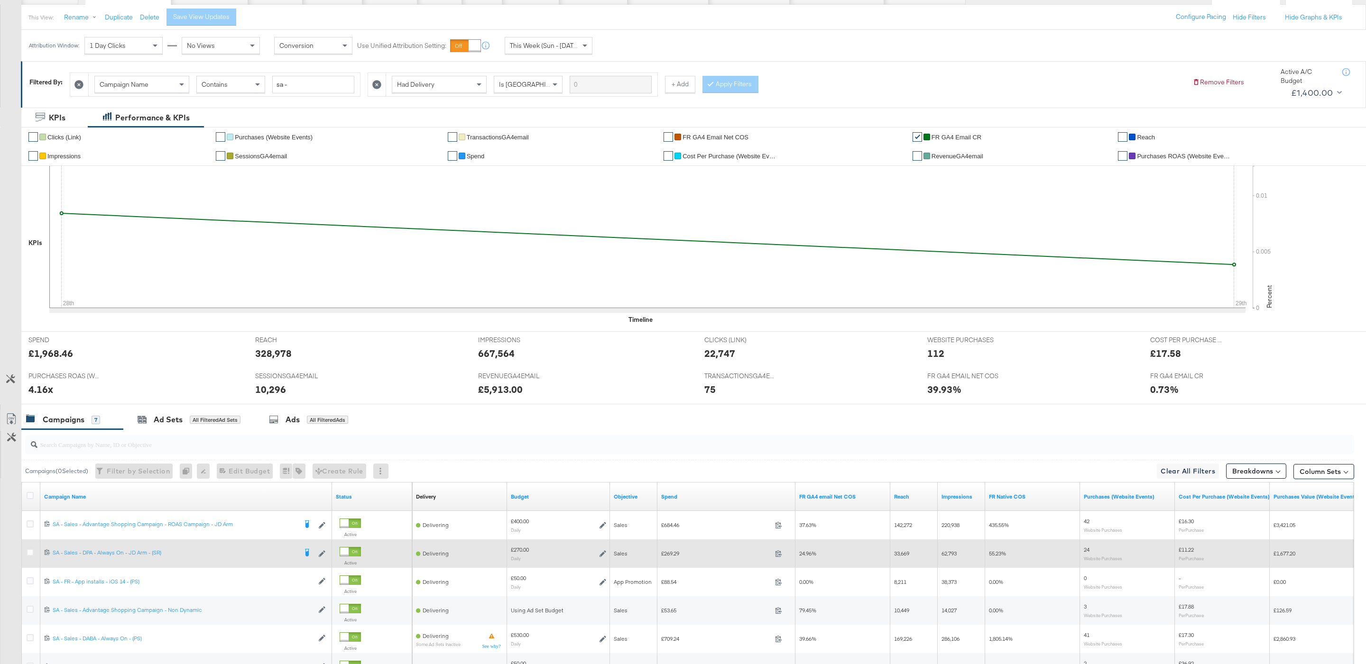
click at [587, 542] on div "£270.00 Daily" at bounding box center [558, 554] width 103 height 28
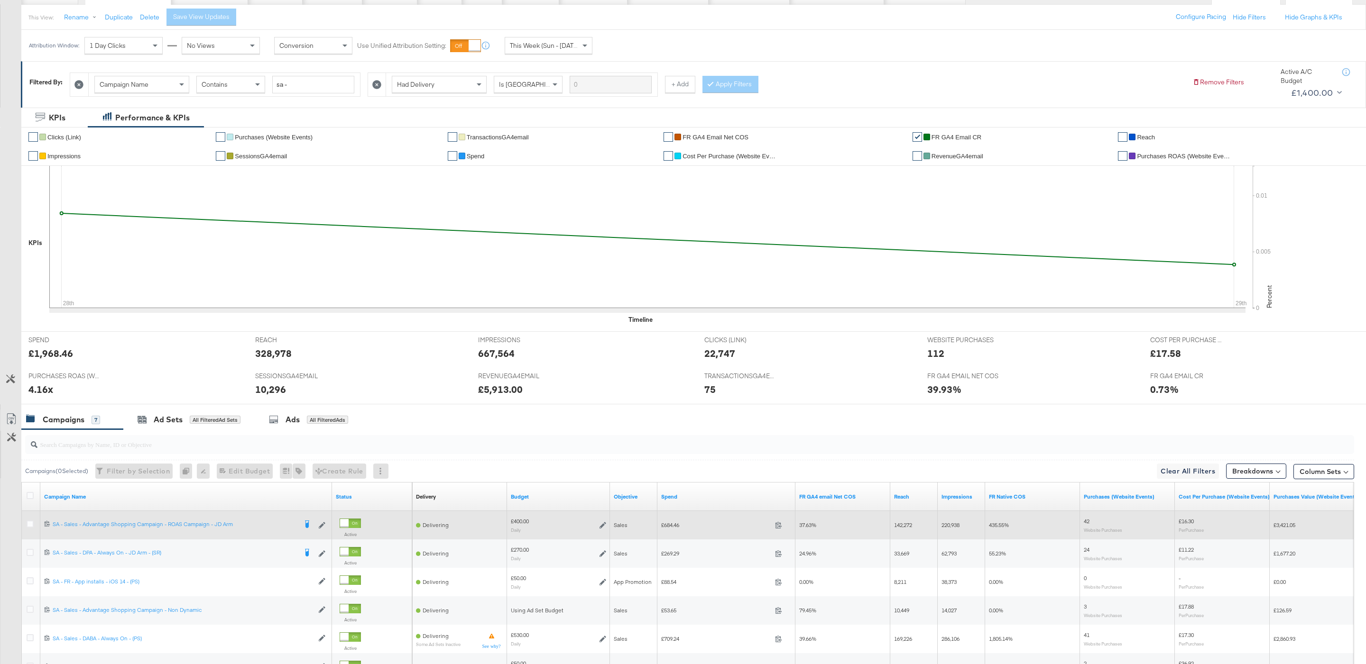
click at [600, 533] on div "£400.00 Daily" at bounding box center [558, 525] width 95 height 15
click at [608, 531] on div "£400.00 Daily" at bounding box center [558, 525] width 103 height 22
click at [606, 529] on icon at bounding box center [602, 525] width 7 height 7
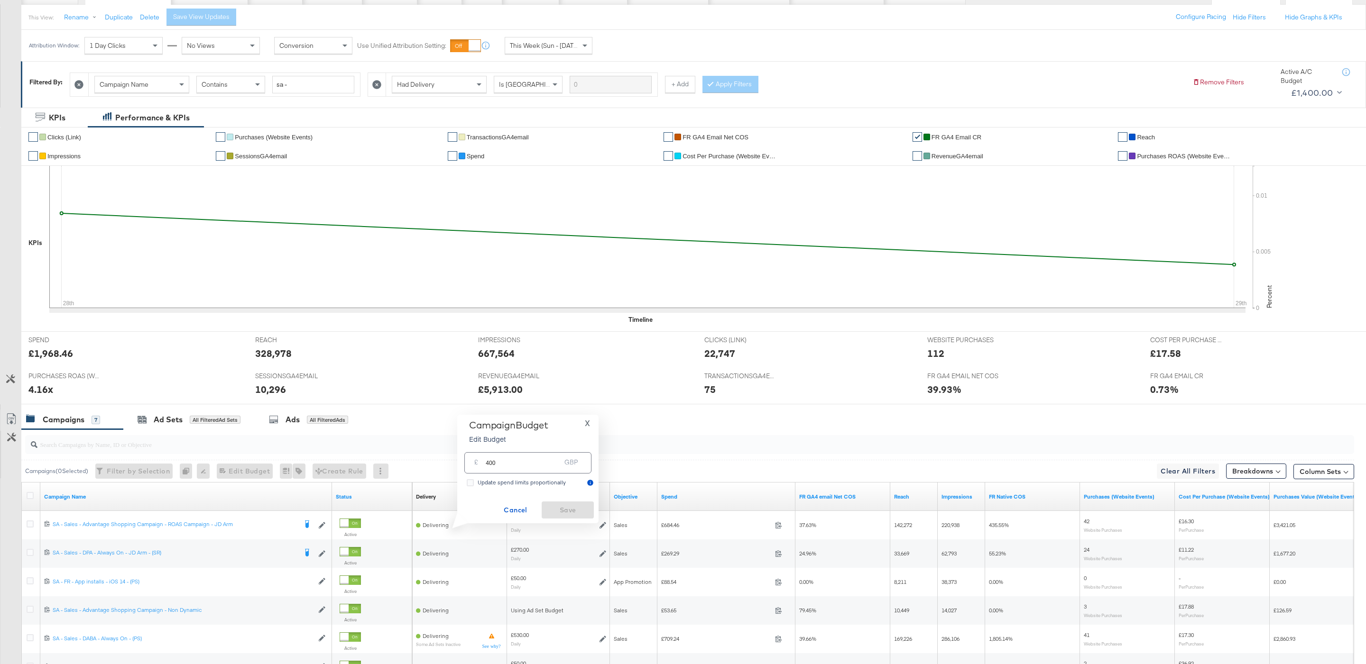
drag, startPoint x: 568, startPoint y: 476, endPoint x: 558, endPoint y: 476, distance: 9.5
click at [568, 476] on div "£ 400 GBP" at bounding box center [528, 463] width 132 height 30
click at [558, 476] on div "£ 400 GBP" at bounding box center [527, 463] width 127 height 25
click at [548, 467] on input "400" at bounding box center [523, 459] width 75 height 20
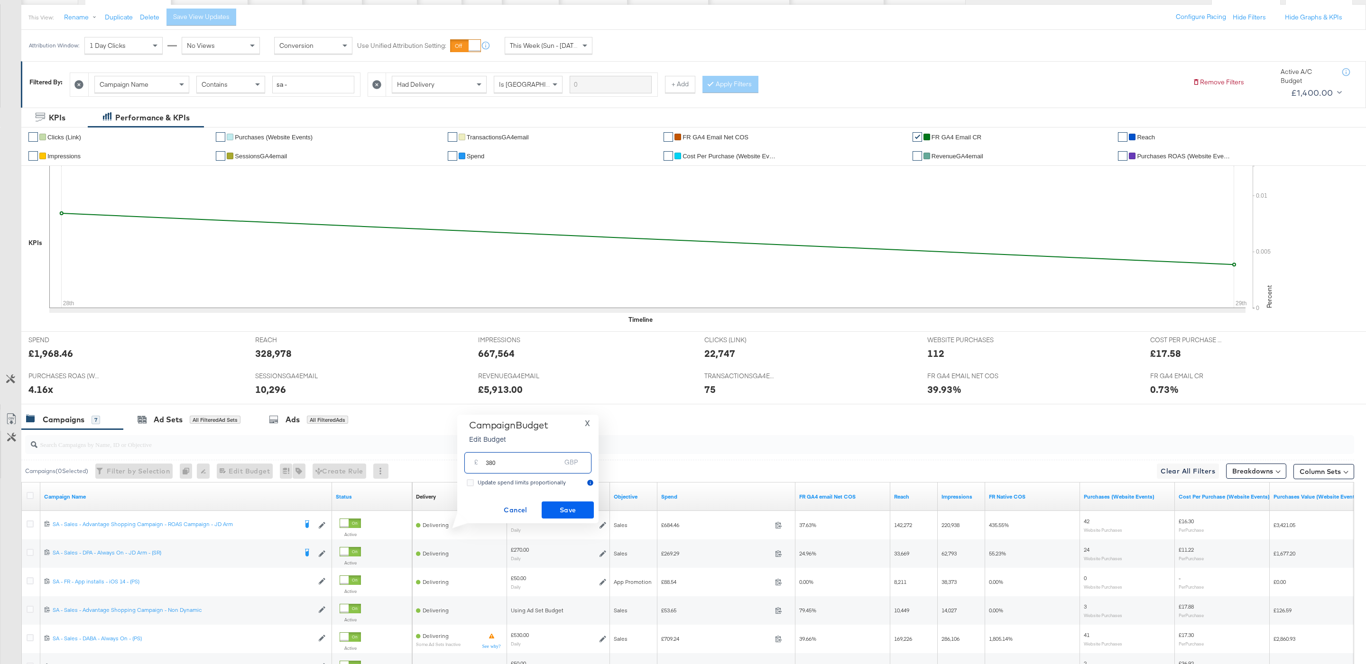
type input "380"
click at [587, 515] on span "Save" at bounding box center [567, 511] width 45 height 12
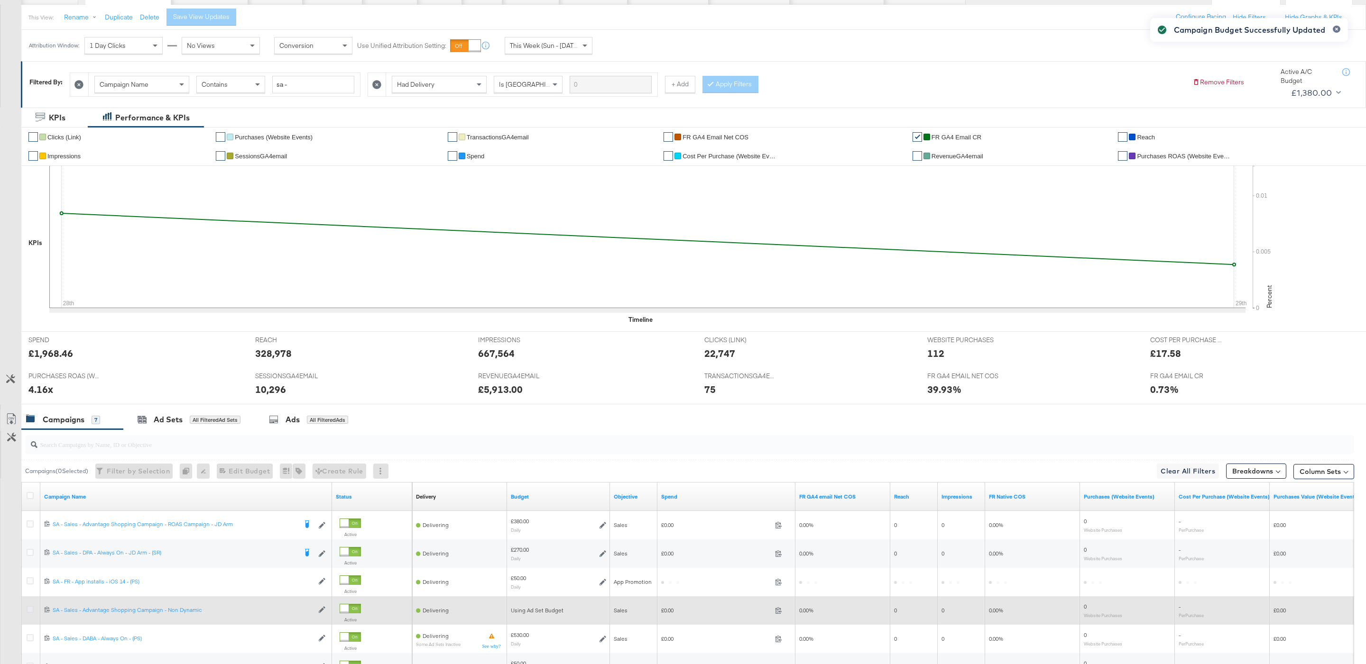
click at [30, 611] on icon at bounding box center [30, 609] width 7 height 7
click at [0, 0] on input "checkbox" at bounding box center [0, 0] width 0 height 0
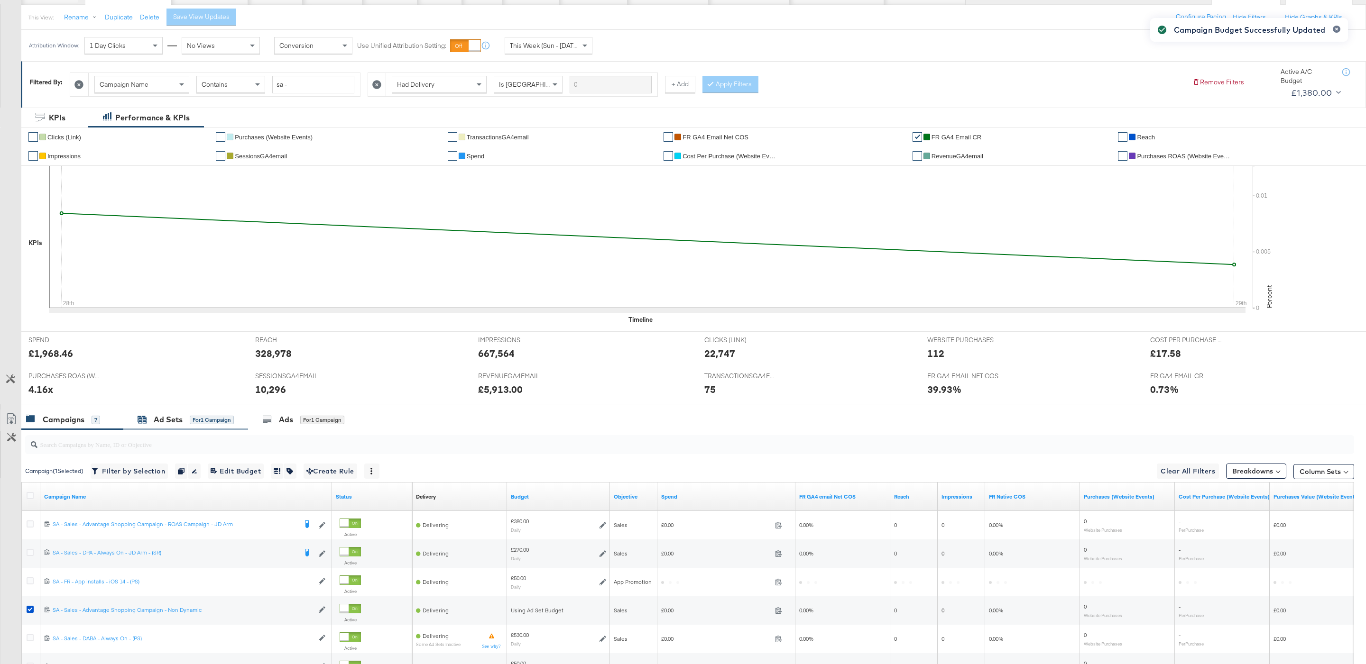
click at [171, 425] on div "Ad Sets" at bounding box center [168, 420] width 29 height 11
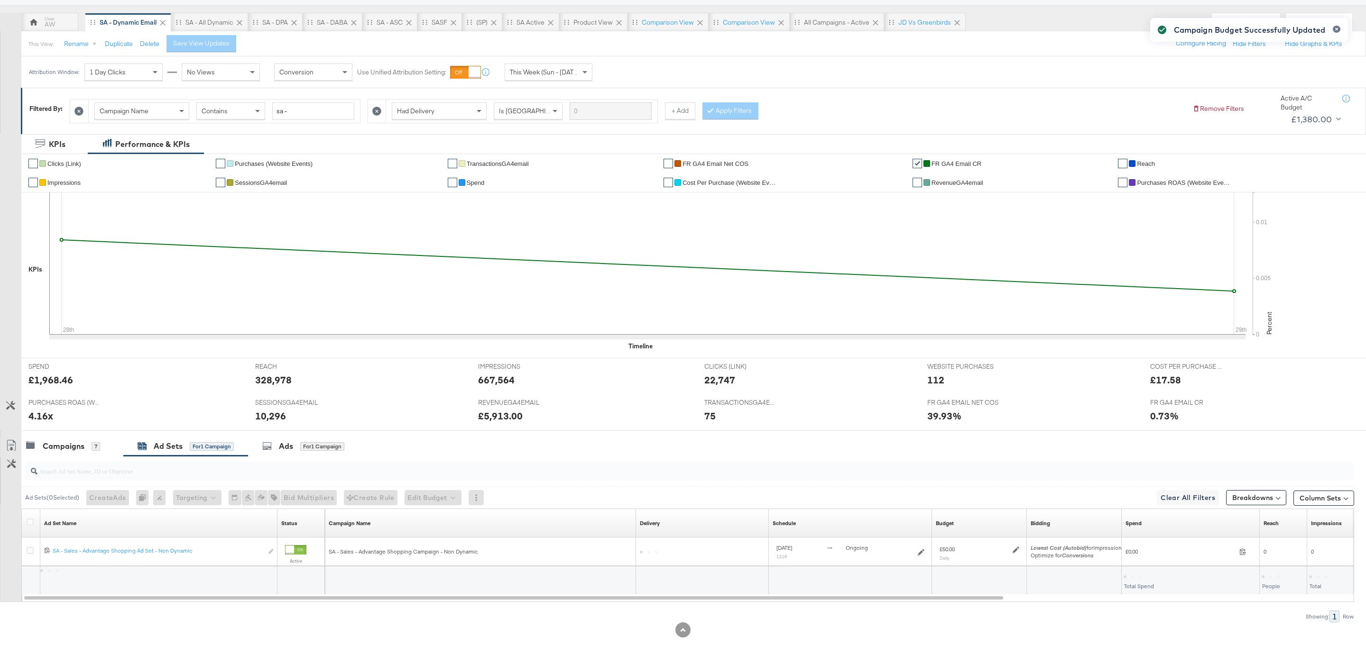
scroll to position [78, 0]
click at [118, 450] on div "Campaigns 7" at bounding box center [72, 446] width 102 height 20
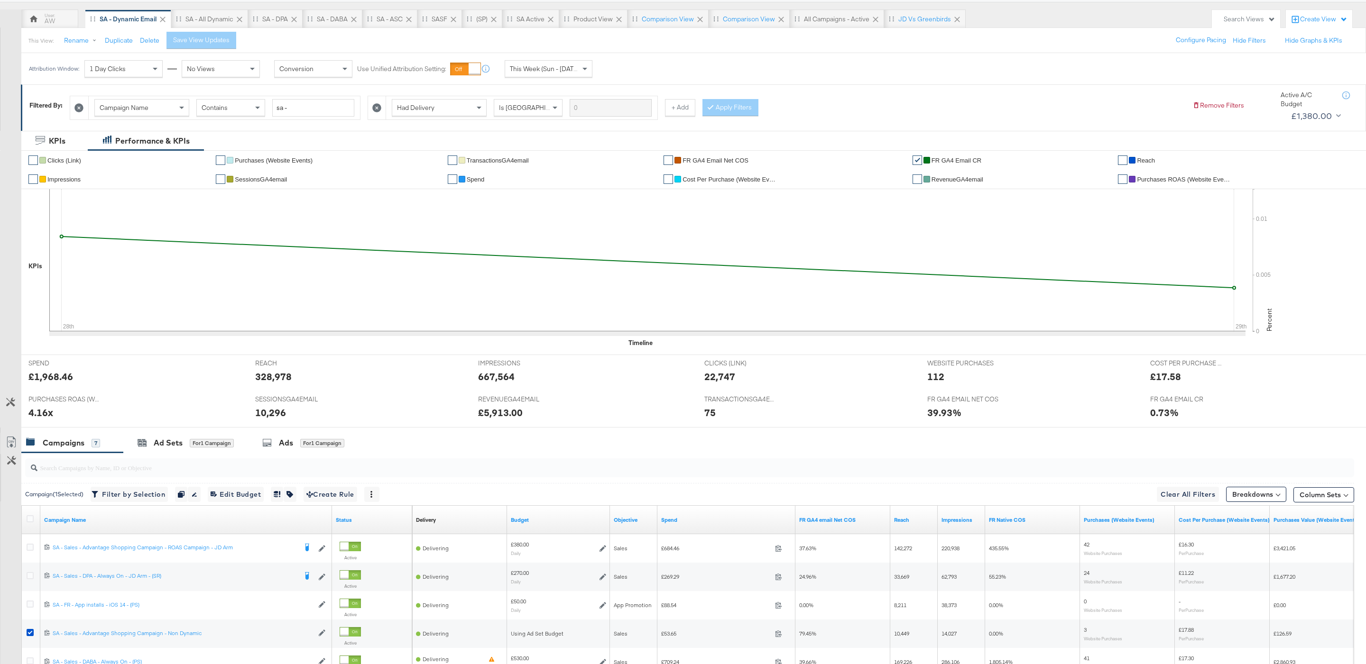
scroll to position [101, 0]
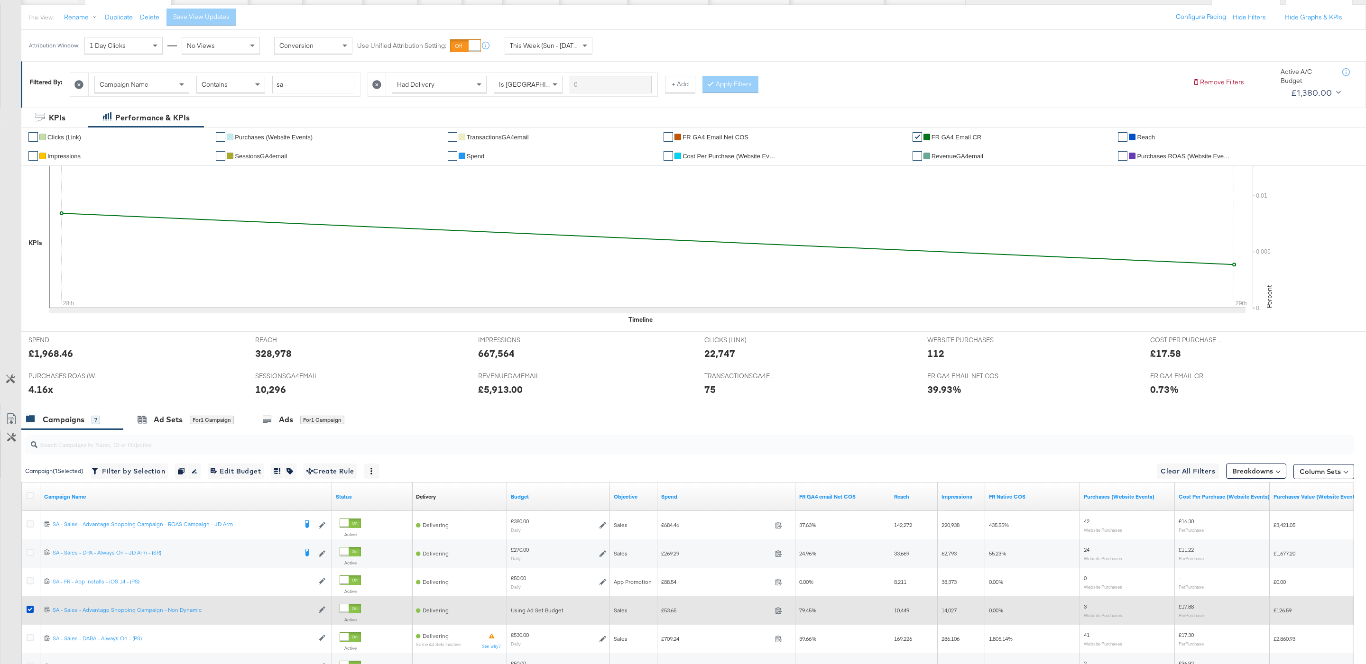
click at [26, 610] on div at bounding box center [32, 610] width 18 height 17
click at [31, 610] on icon at bounding box center [30, 609] width 7 height 7
click at [0, 0] on input "checkbox" at bounding box center [0, 0] width 0 height 0
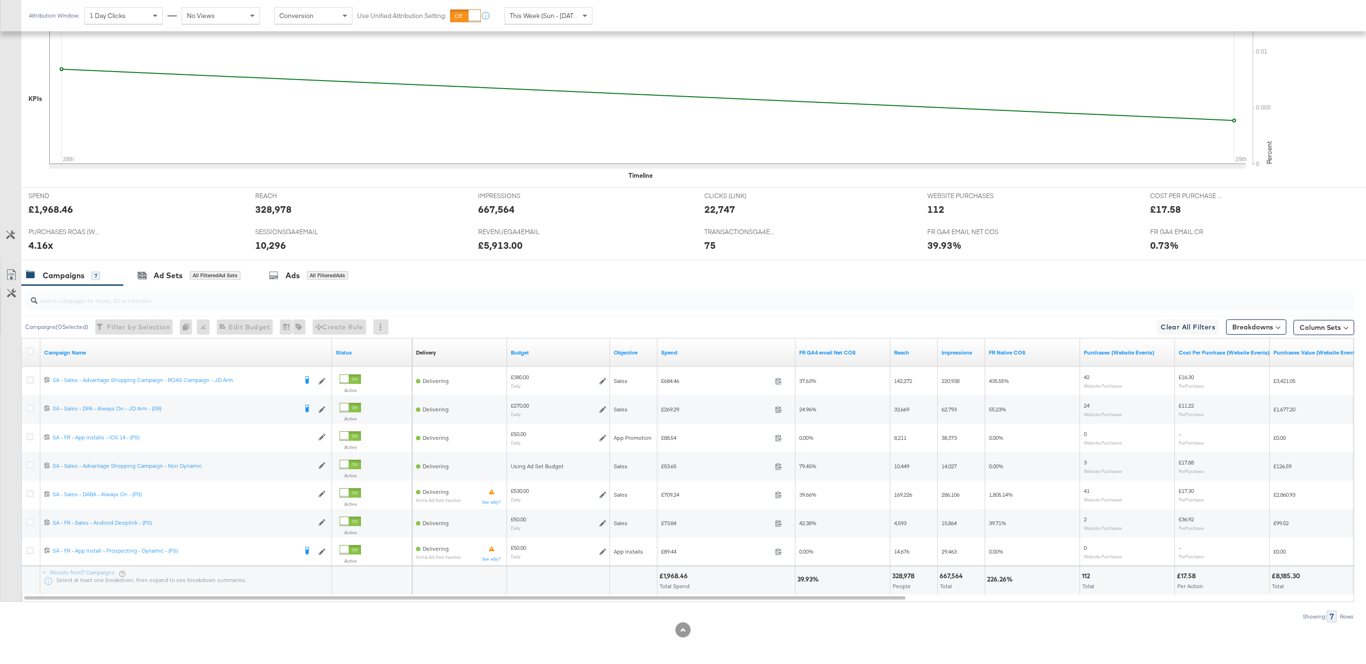
scroll to position [249, 0]
click at [451, 61] on icon at bounding box center [647, 93] width 1196 height 142
